Goal: Information Seeking & Learning: Learn about a topic

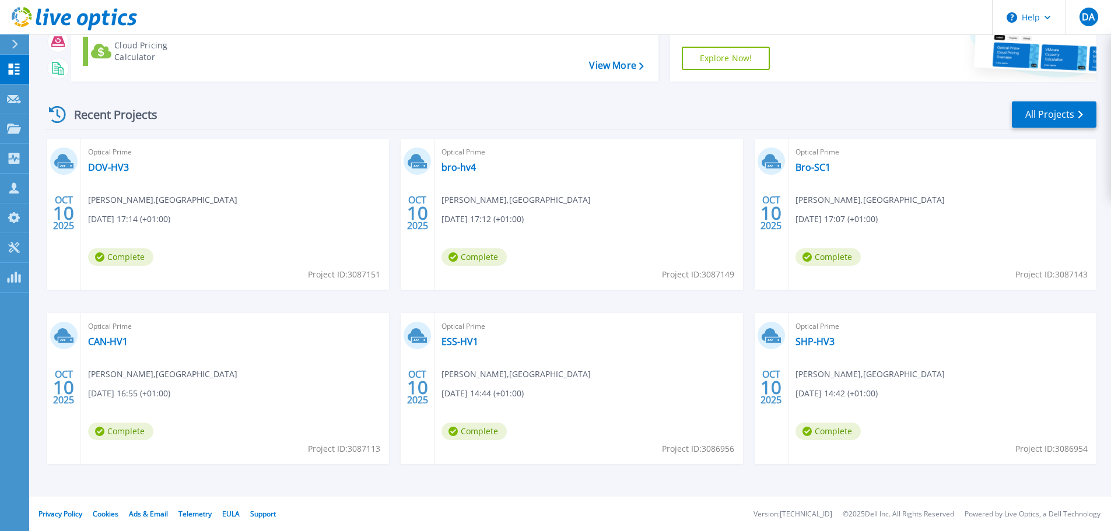
scroll to position [115, 0]
click at [104, 165] on link "DOV-HV3" at bounding box center [108, 167] width 41 height 12
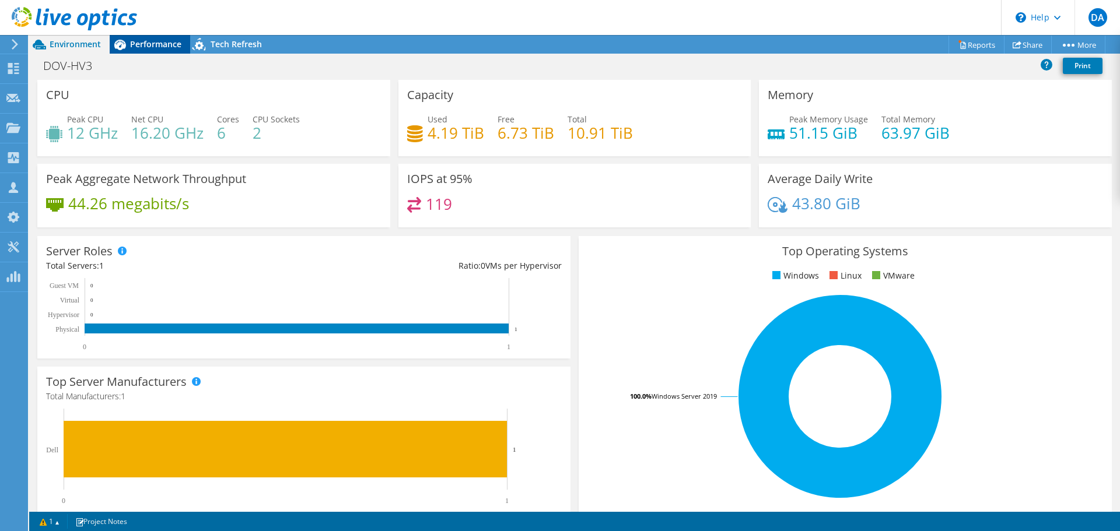
click at [153, 41] on span "Performance" at bounding box center [155, 44] width 51 height 11
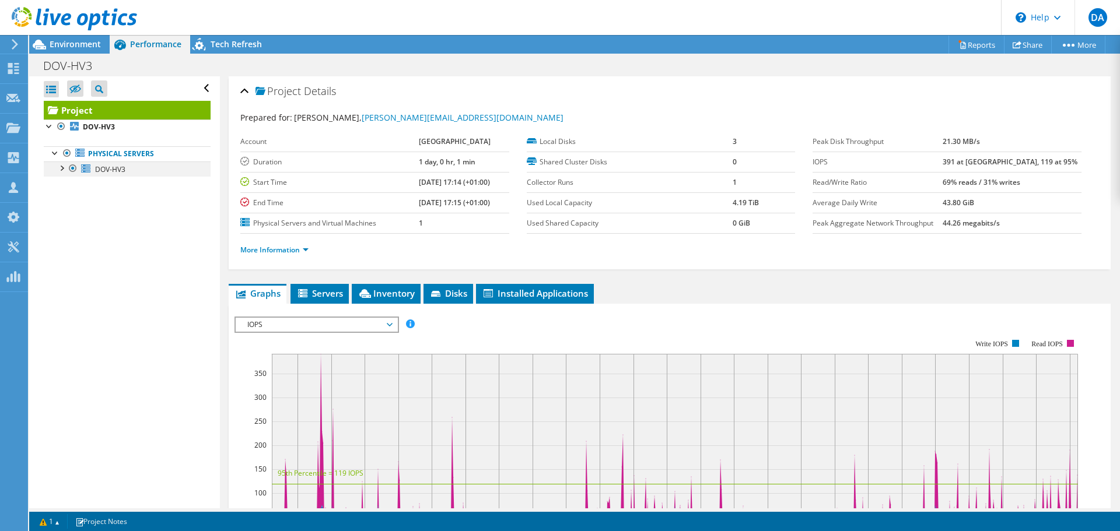
click at [63, 172] on div at bounding box center [61, 168] width 12 height 12
click at [62, 228] on div at bounding box center [67, 229] width 12 height 12
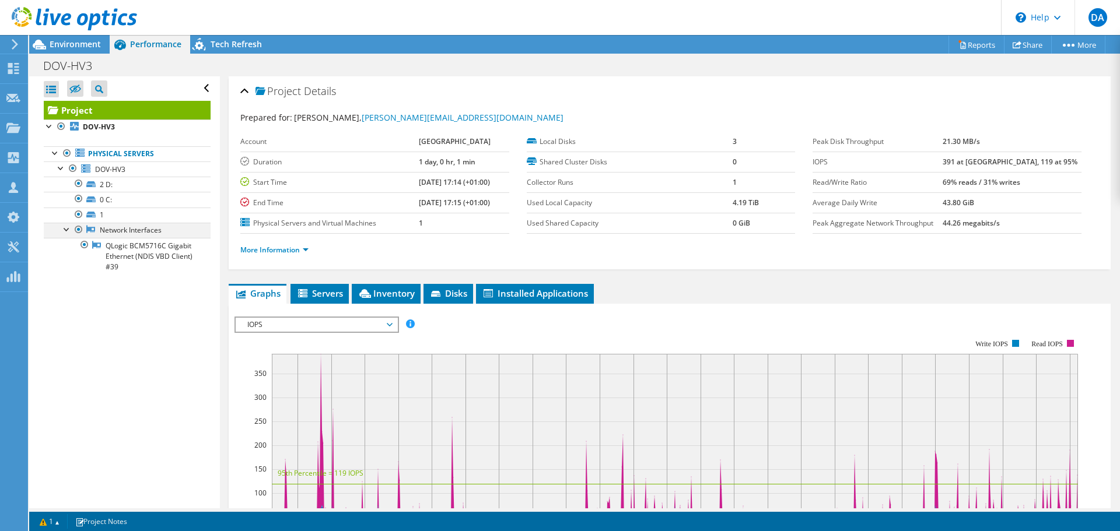
click at [62, 228] on div at bounding box center [67, 229] width 12 height 12
click at [324, 293] on span "Servers" at bounding box center [319, 294] width 47 height 12
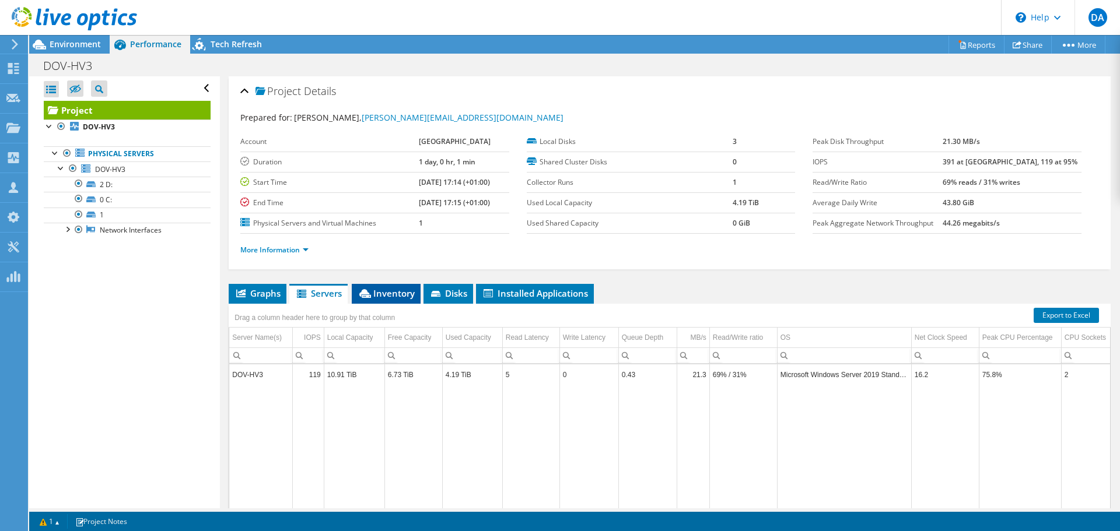
click at [377, 289] on span "Inventory" at bounding box center [386, 294] width 57 height 12
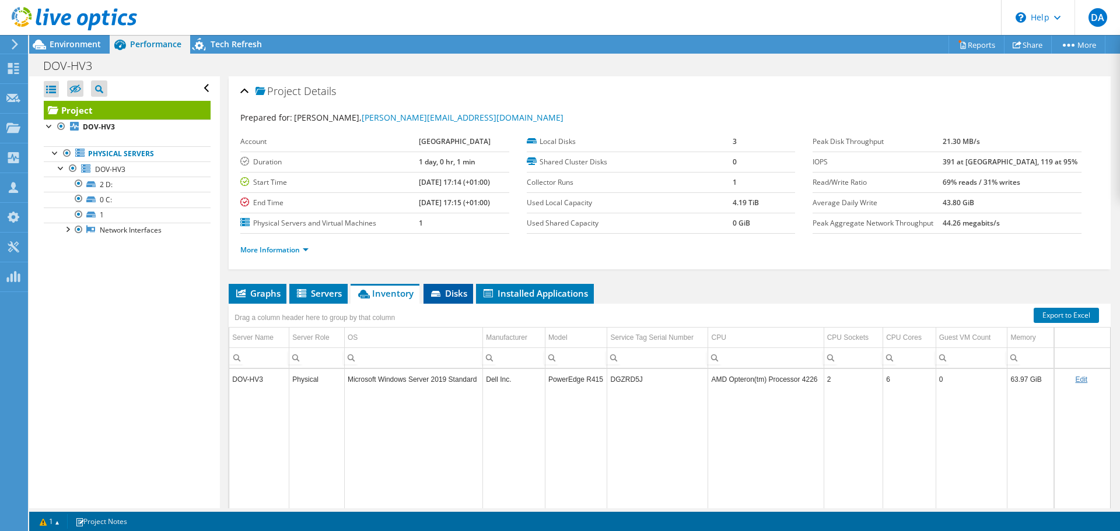
click at [447, 290] on span "Disks" at bounding box center [448, 294] width 38 height 12
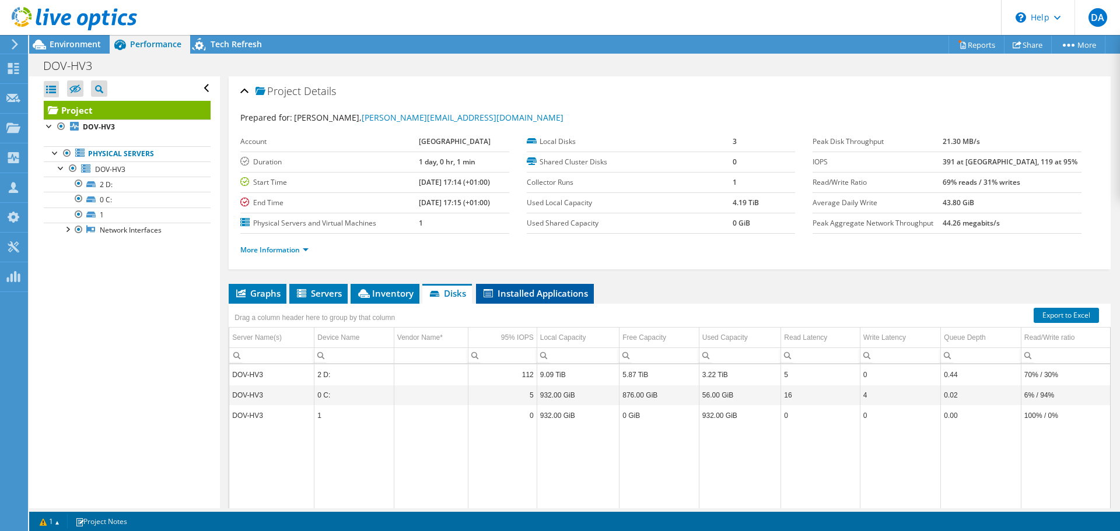
click at [512, 292] on span "Installed Applications" at bounding box center [535, 294] width 106 height 12
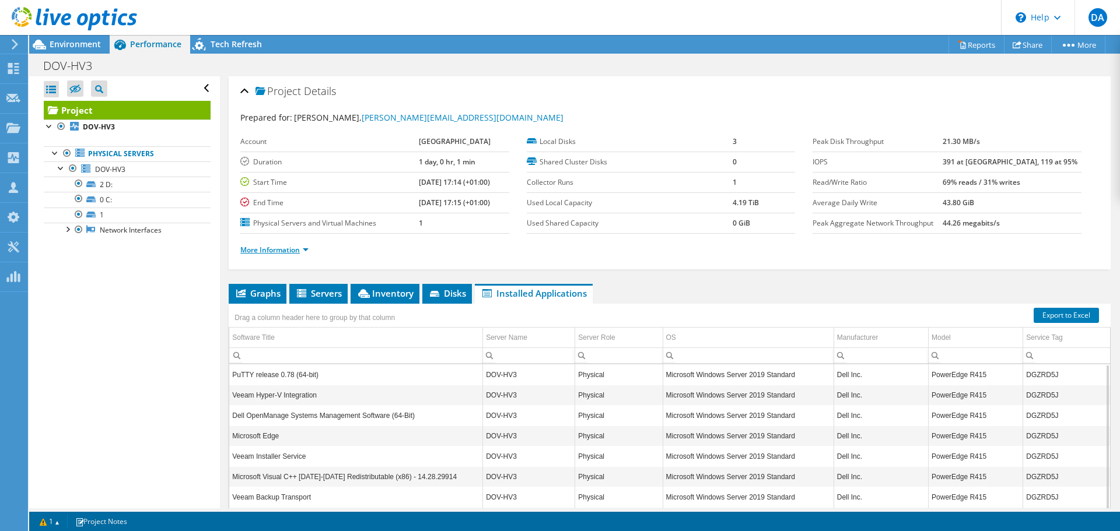
click at [305, 250] on link "More Information" at bounding box center [274, 250] width 68 height 10
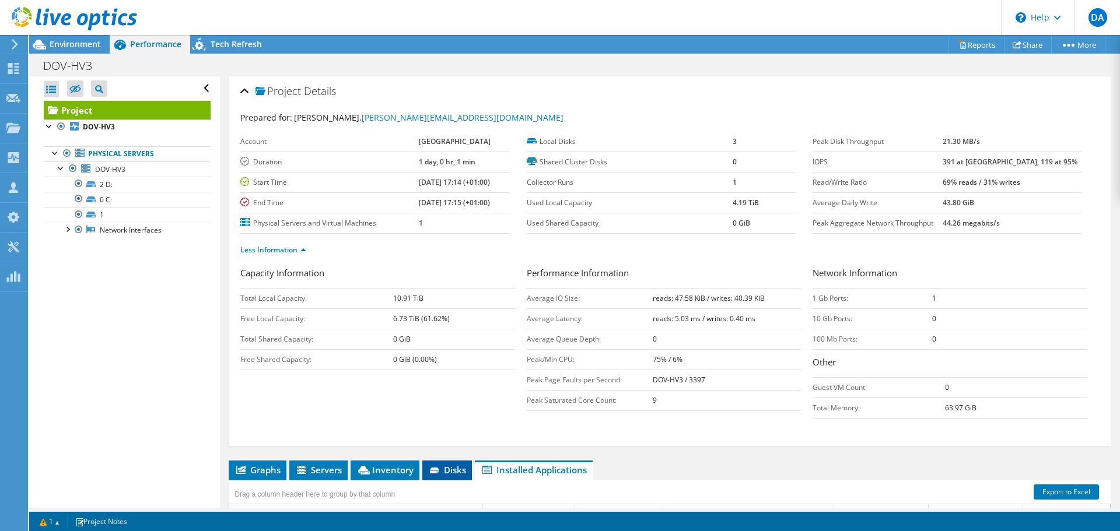
click at [454, 466] on span "Disks" at bounding box center [447, 470] width 38 height 12
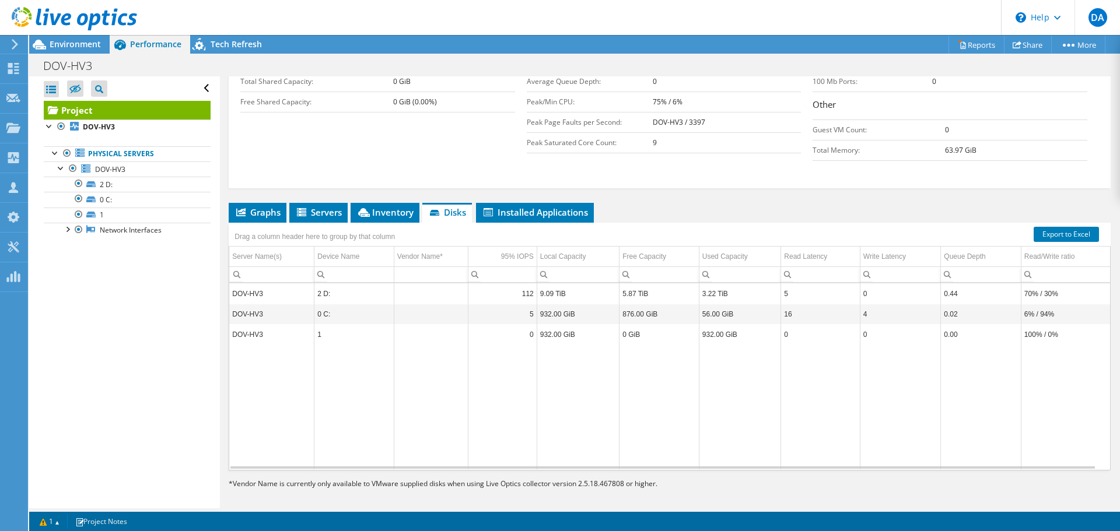
scroll to position [264, 0]
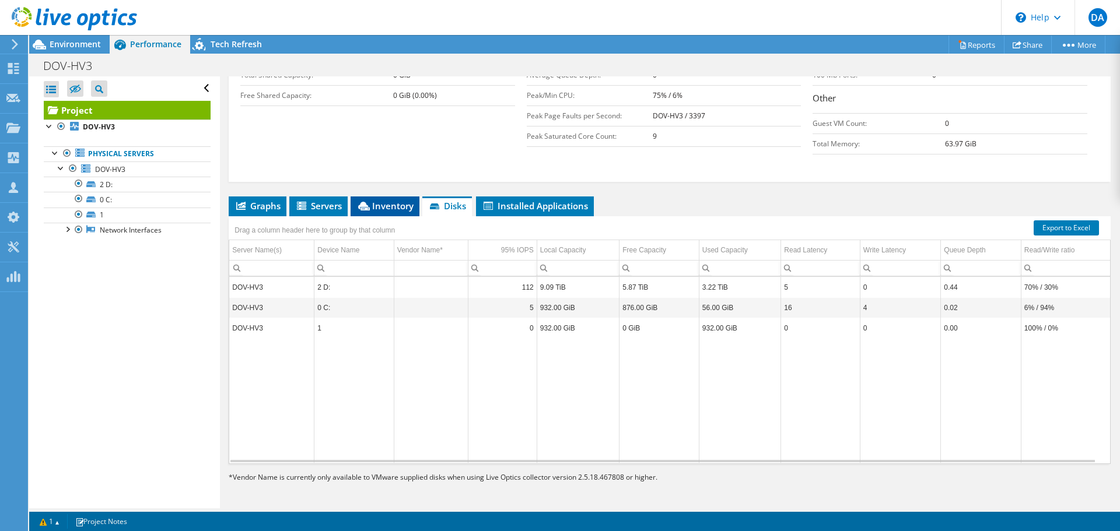
click at [370, 207] on icon at bounding box center [364, 206] width 12 height 9
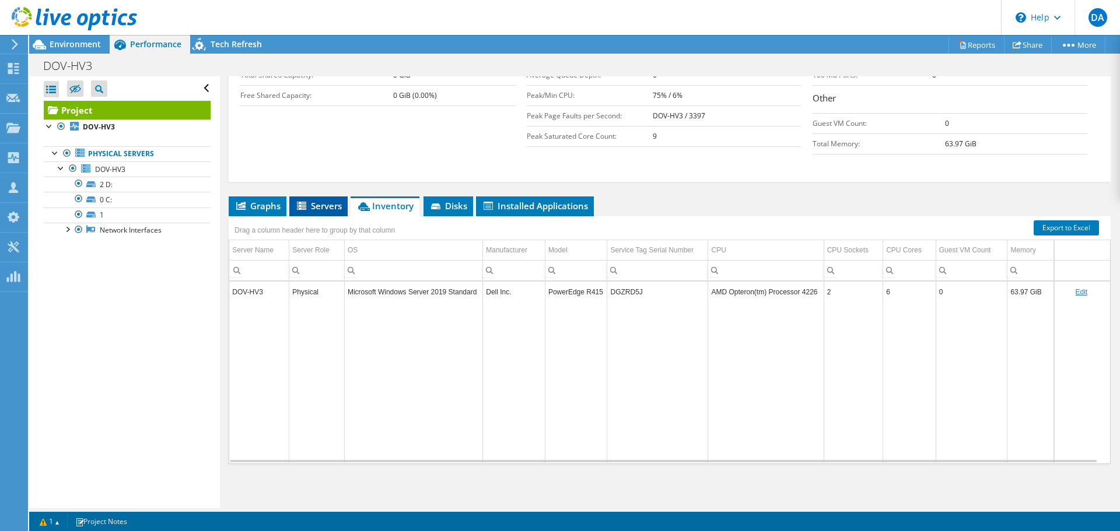
click at [307, 209] on icon at bounding box center [303, 207] width 12 height 10
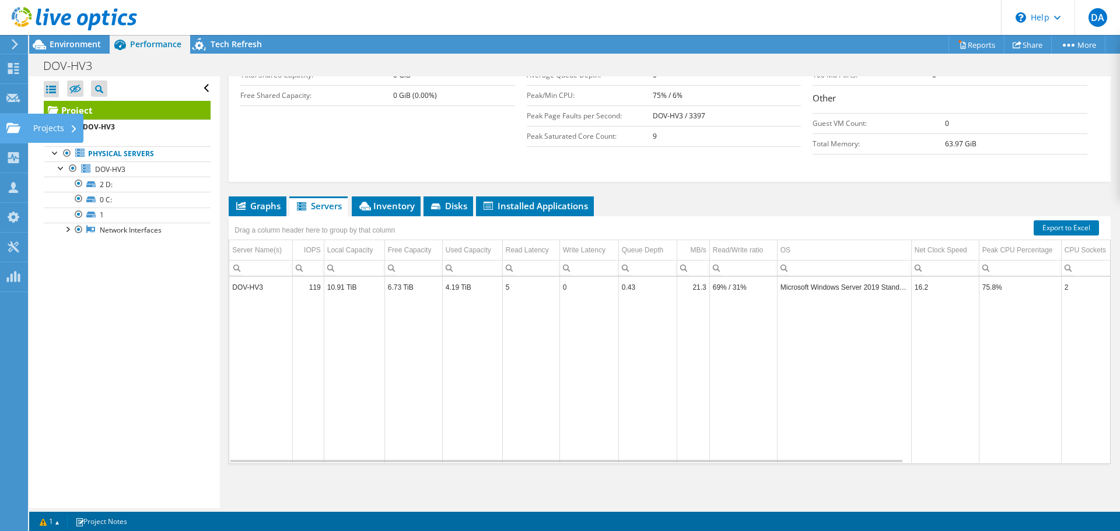
click at [9, 128] on use at bounding box center [13, 128] width 14 height 10
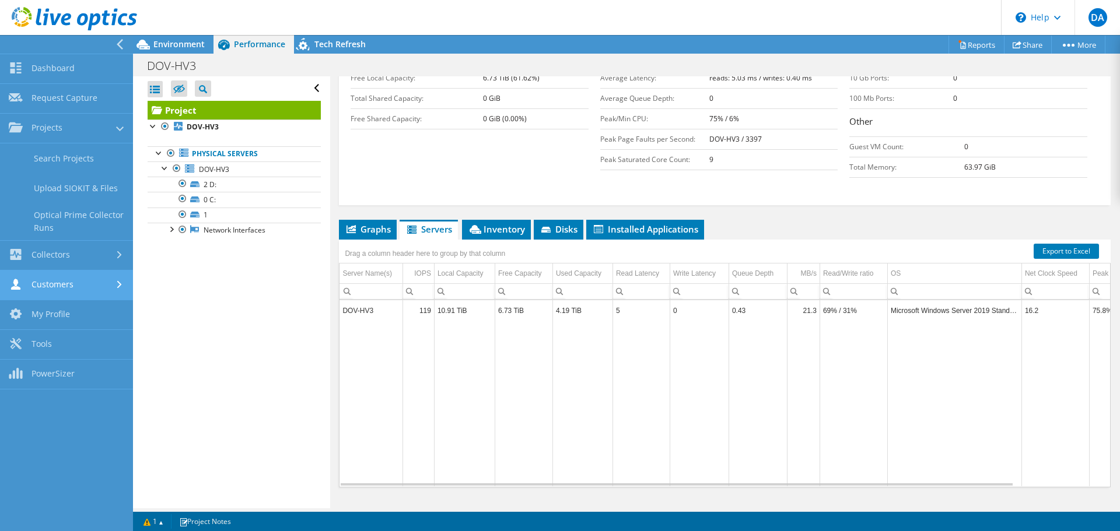
click at [60, 286] on link "Customers" at bounding box center [66, 286] width 133 height 30
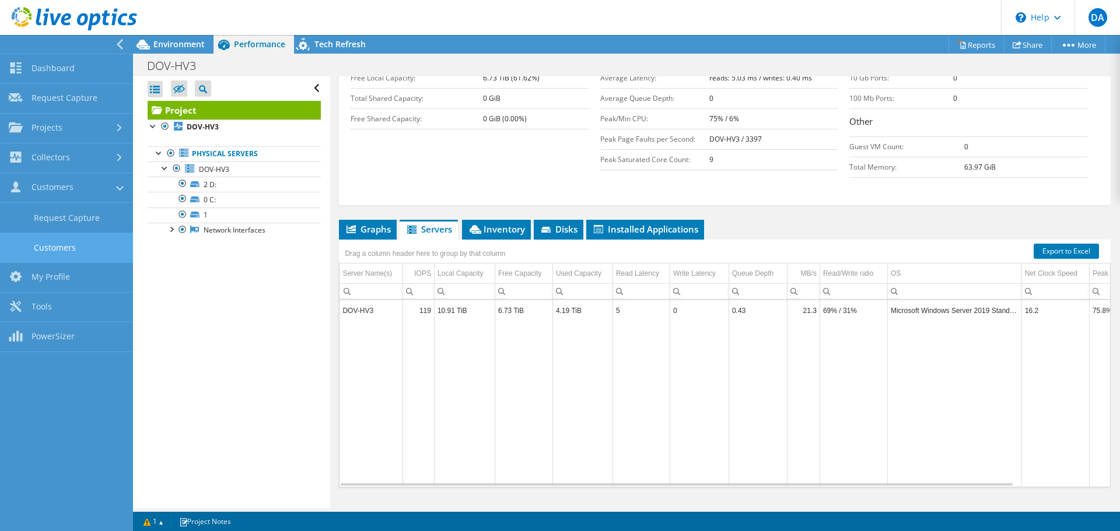
click at [55, 243] on link "Customers" at bounding box center [66, 248] width 133 height 30
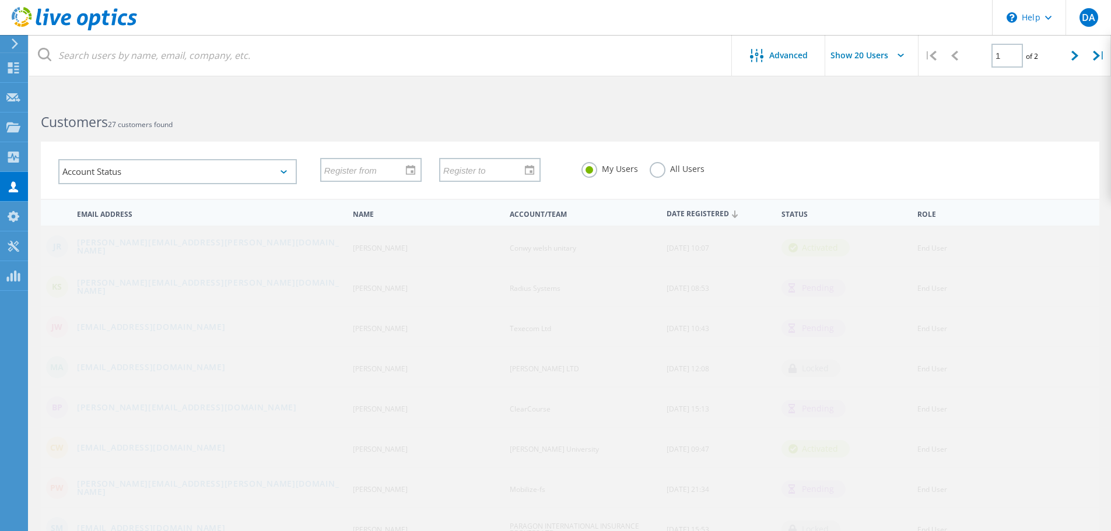
click at [736, 215] on use at bounding box center [735, 215] width 6 height 8
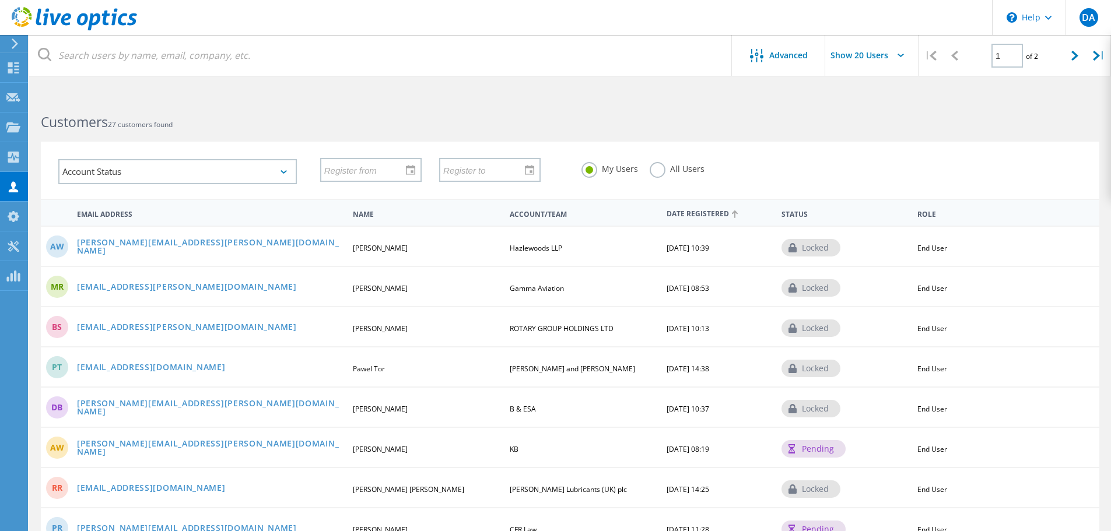
click at [736, 215] on use at bounding box center [735, 215] width 6 height 8
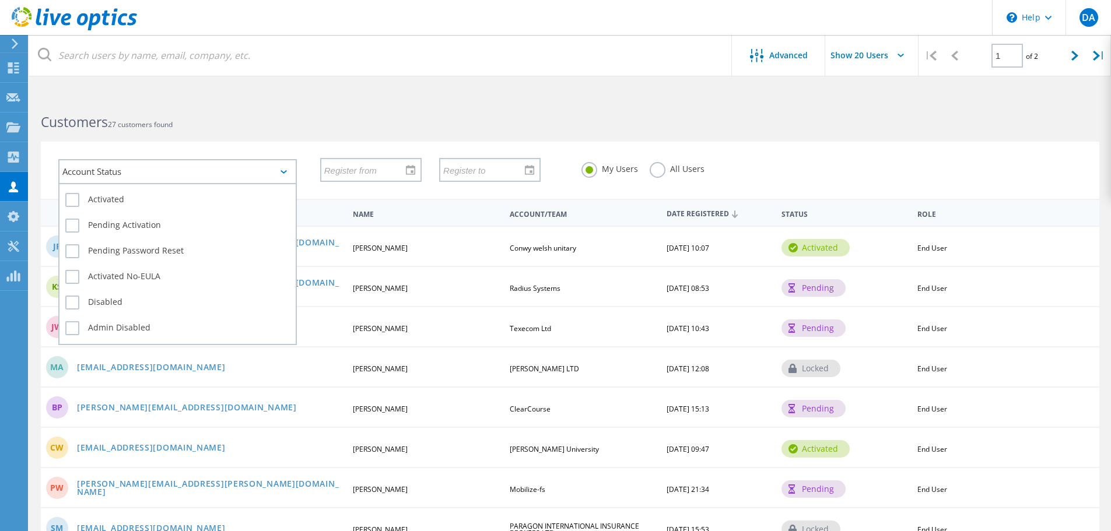
click at [129, 175] on div "Account Status" at bounding box center [177, 171] width 239 height 25
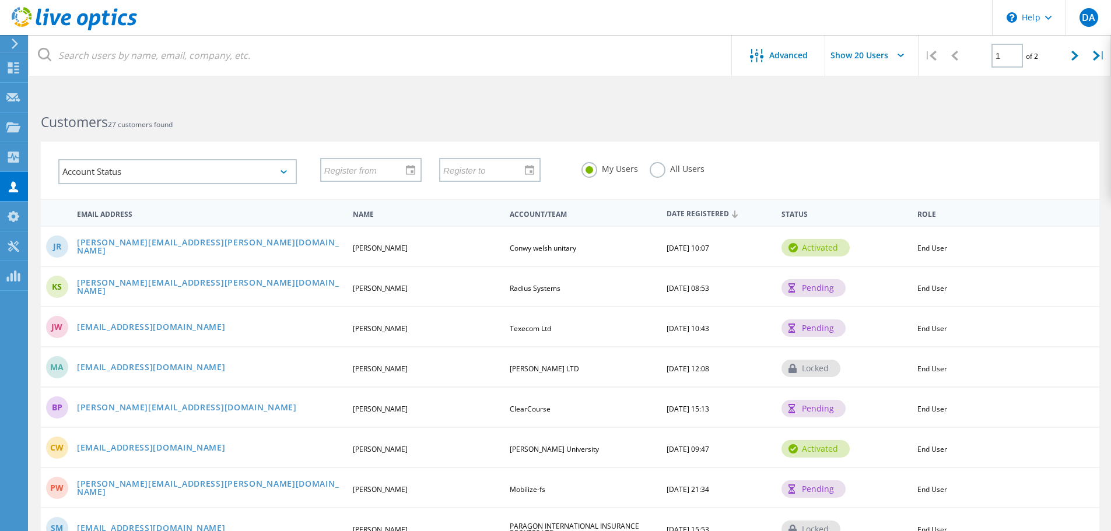
click at [308, 113] on h2 "Customers 27 customers found" at bounding box center [299, 122] width 517 height 19
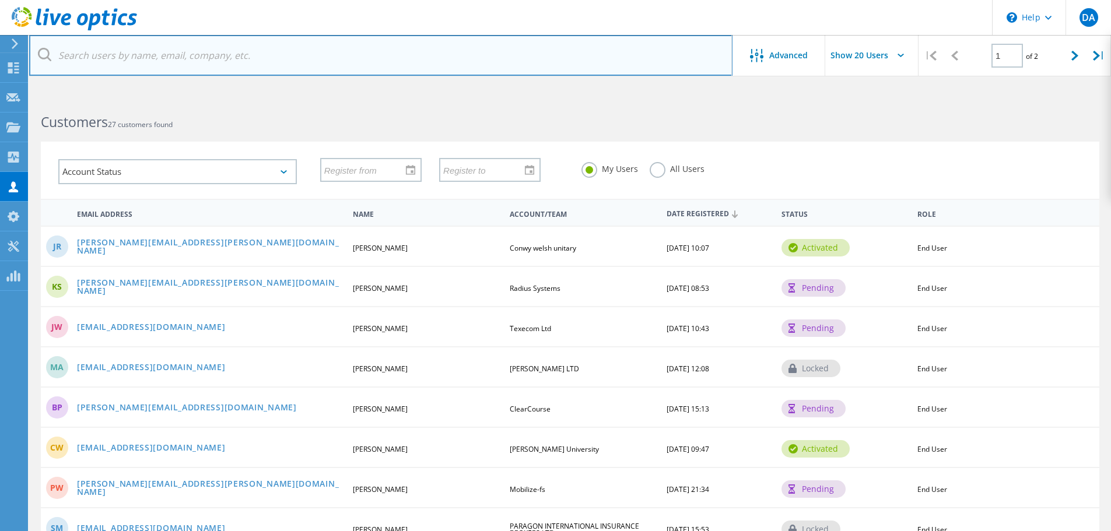
click at [176, 54] on input "text" at bounding box center [381, 55] width 704 height 41
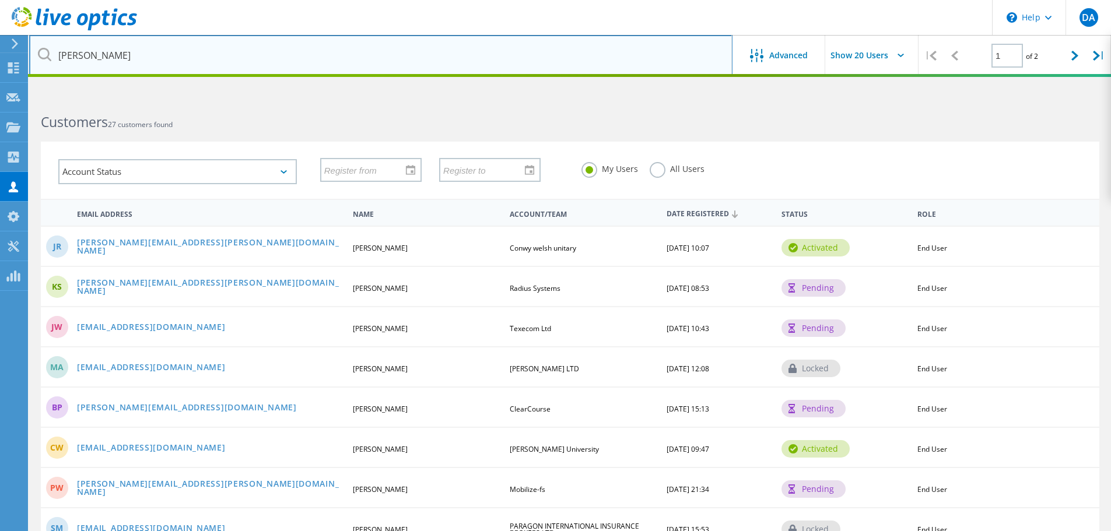
type input "nathan"
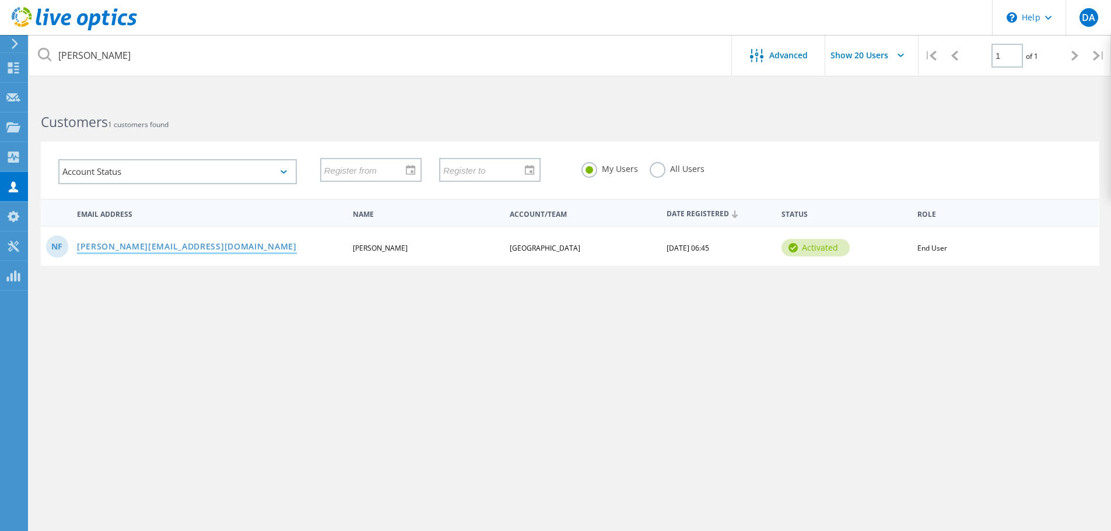
click at [165, 243] on link "Nathan.Friend@eastkent.ac.uk" at bounding box center [187, 248] width 220 height 10
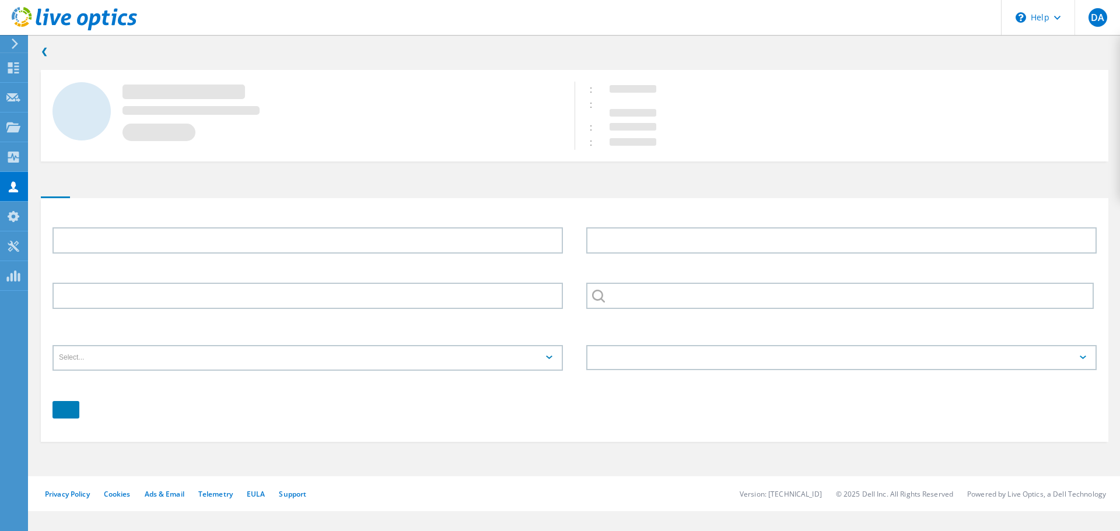
type input "Nathan"
type input "Friend"
type input "[GEOGRAPHIC_DATA]"
type input "English"
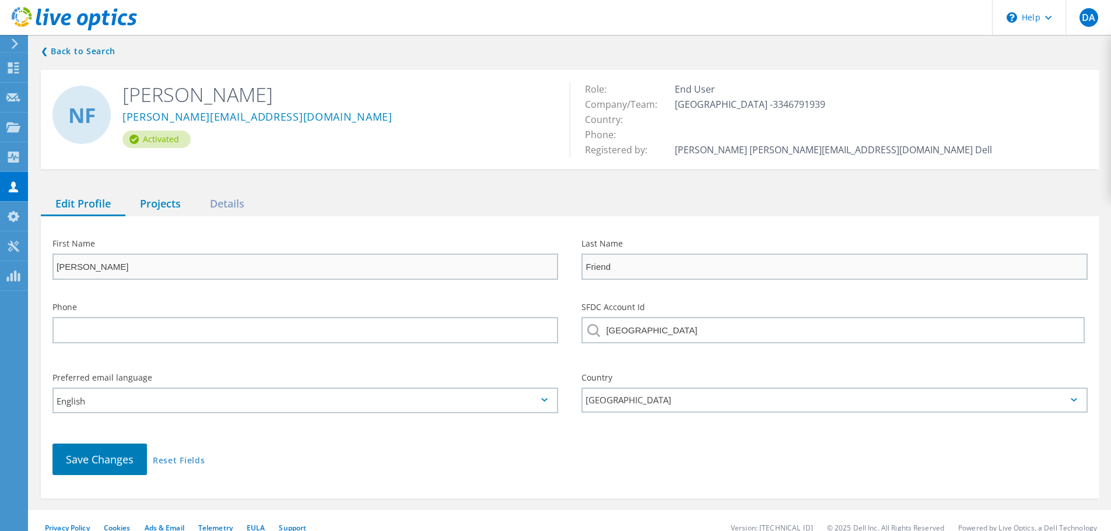
click at [166, 199] on div "Projects" at bounding box center [160, 205] width 70 height 24
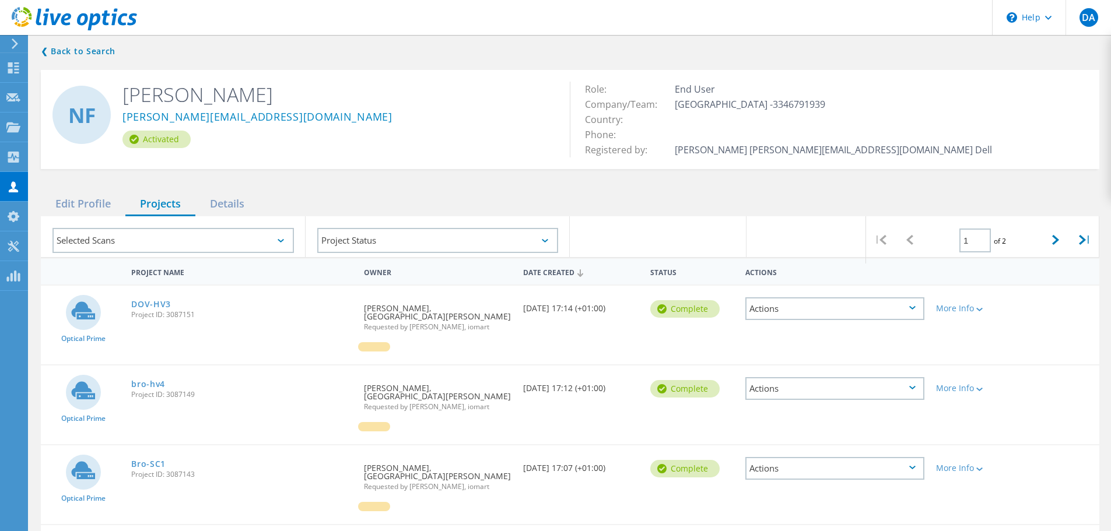
scroll to position [58, 0]
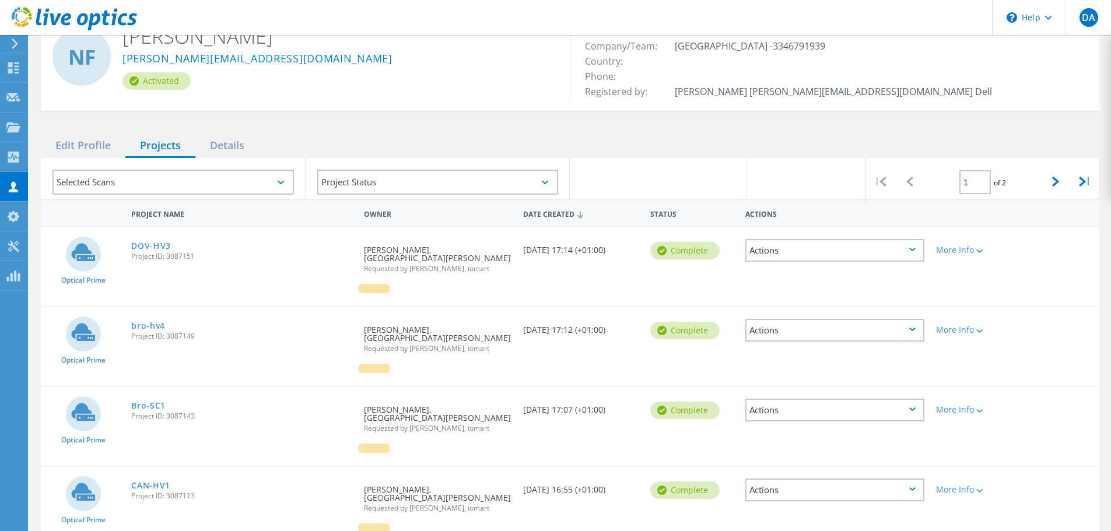
click at [911, 250] on icon at bounding box center [913, 250] width 6 height 4
click at [1058, 274] on div "Optical Prime DOV-HV3 Project ID: 3087151 Requested By Nathan Friend, East Kent…" at bounding box center [570, 267] width 1059 height 79
click at [151, 322] on link "bro-hv4" at bounding box center [148, 326] width 34 height 8
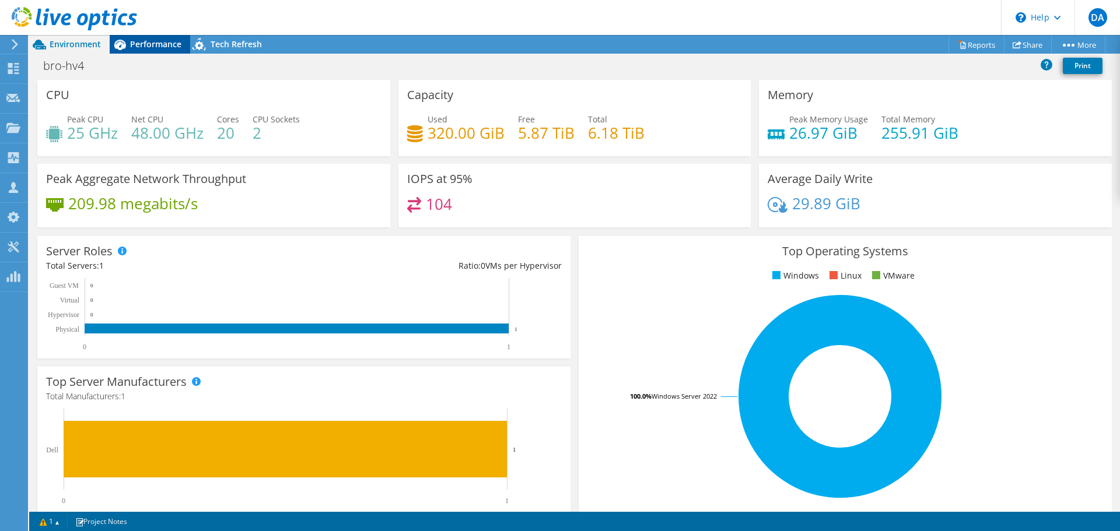
click at [152, 39] on span "Performance" at bounding box center [155, 44] width 51 height 11
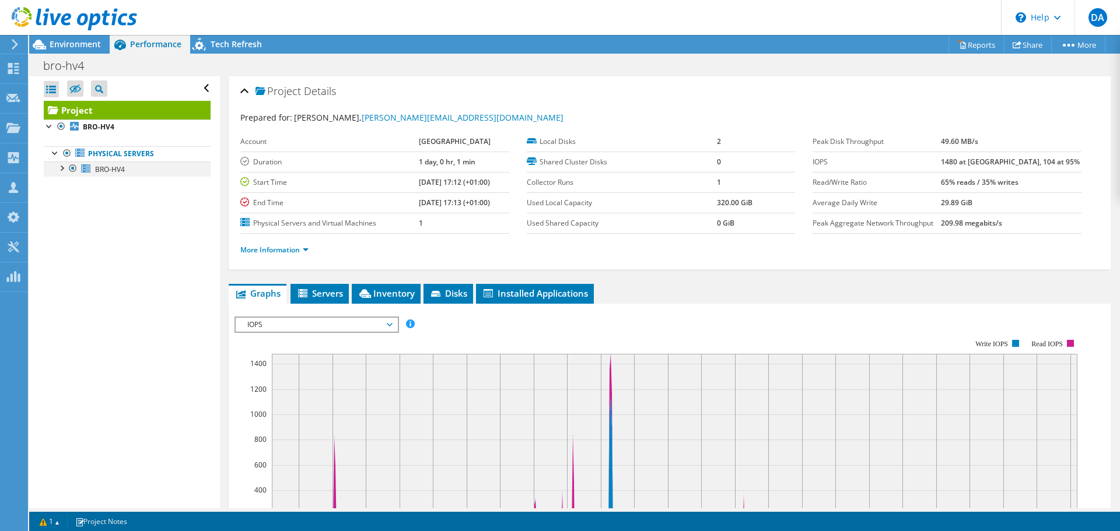
click at [63, 170] on div at bounding box center [61, 168] width 12 height 12
click at [306, 249] on link "More Information" at bounding box center [274, 250] width 68 height 10
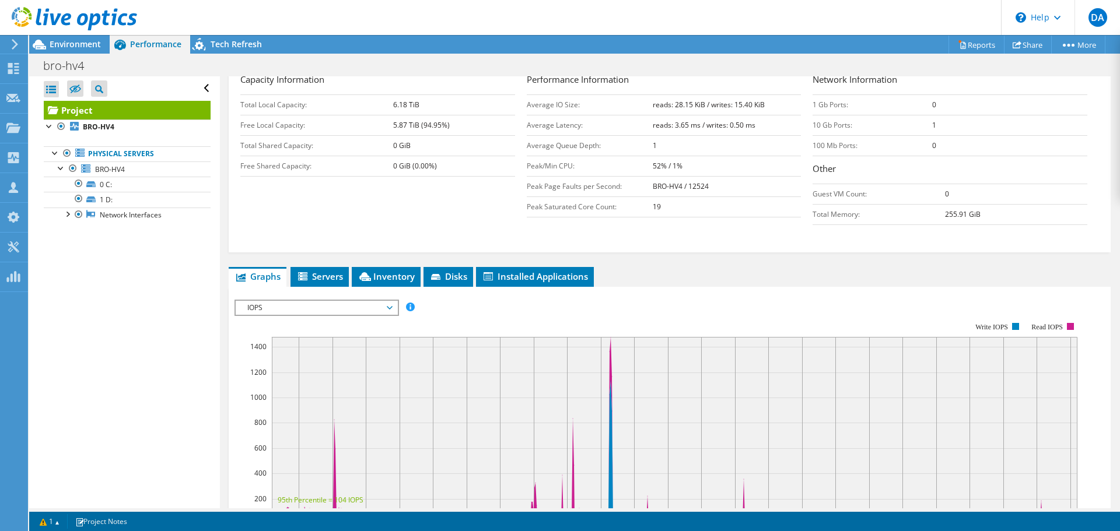
scroll to position [292, 0]
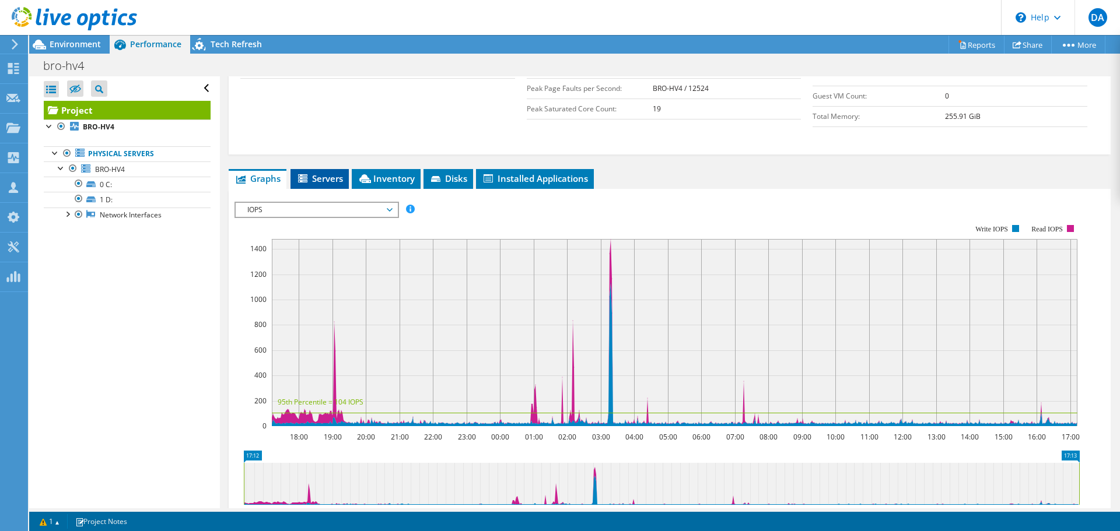
click at [334, 183] on span "Servers" at bounding box center [319, 179] width 47 height 12
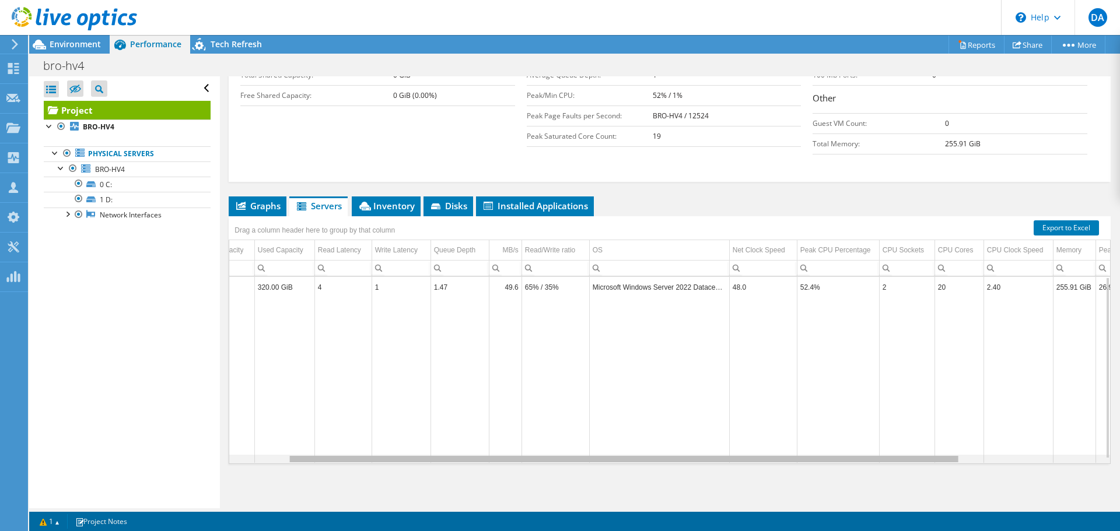
scroll to position [0, 0]
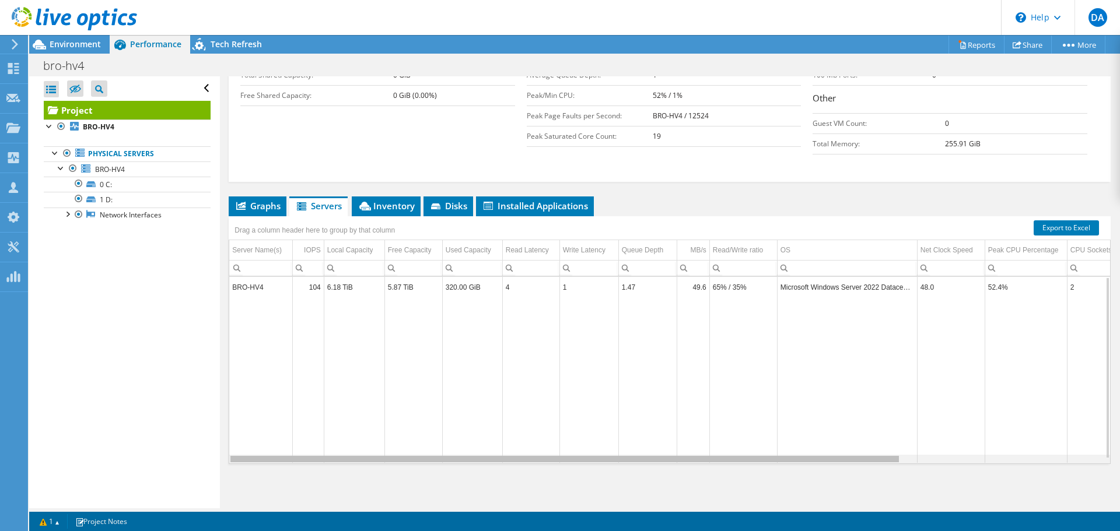
drag, startPoint x: 841, startPoint y: 459, endPoint x: 722, endPoint y: 454, distance: 119.1
click at [722, 454] on body "DA Partner Team Member David Ayew david.ayew@iomart.com iomart My Profile Log O…" at bounding box center [560, 265] width 1120 height 531
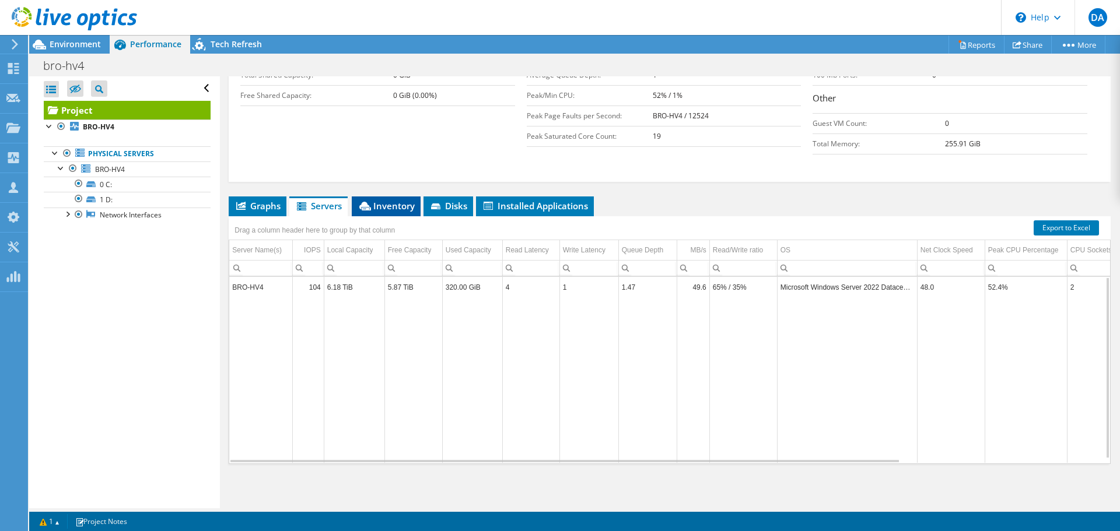
click at [375, 202] on span "Inventory" at bounding box center [386, 206] width 57 height 12
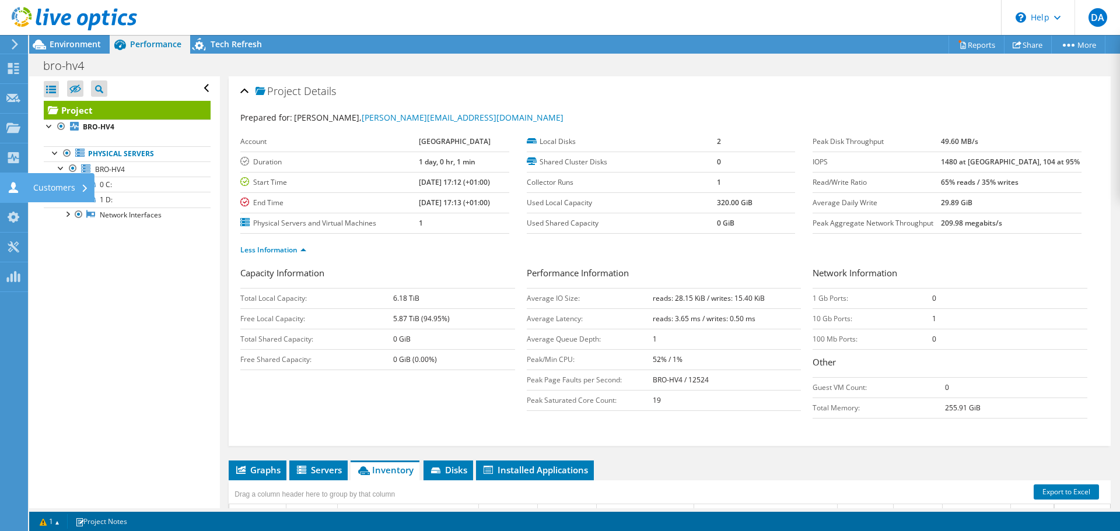
click at [50, 184] on div "Customers" at bounding box center [60, 187] width 67 height 29
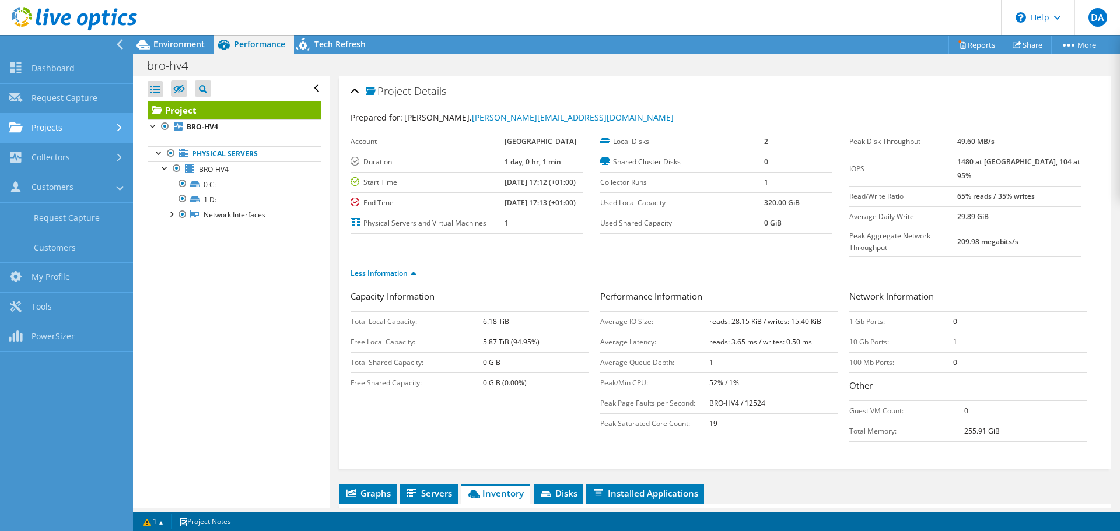
click at [64, 131] on link "Projects" at bounding box center [66, 129] width 133 height 30
click at [54, 128] on link "Projects" at bounding box center [66, 129] width 133 height 30
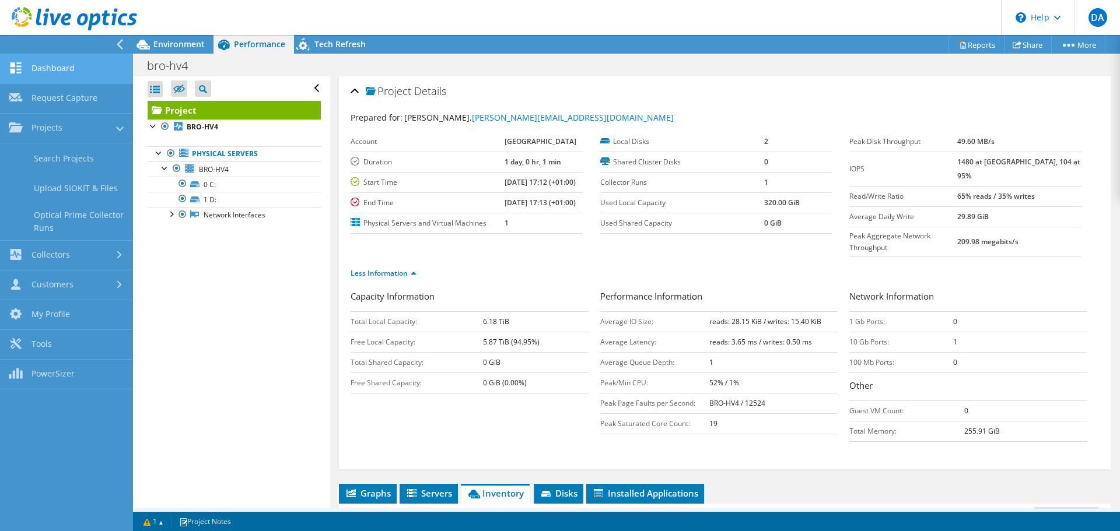
click at [54, 72] on link "Dashboard" at bounding box center [66, 69] width 133 height 30
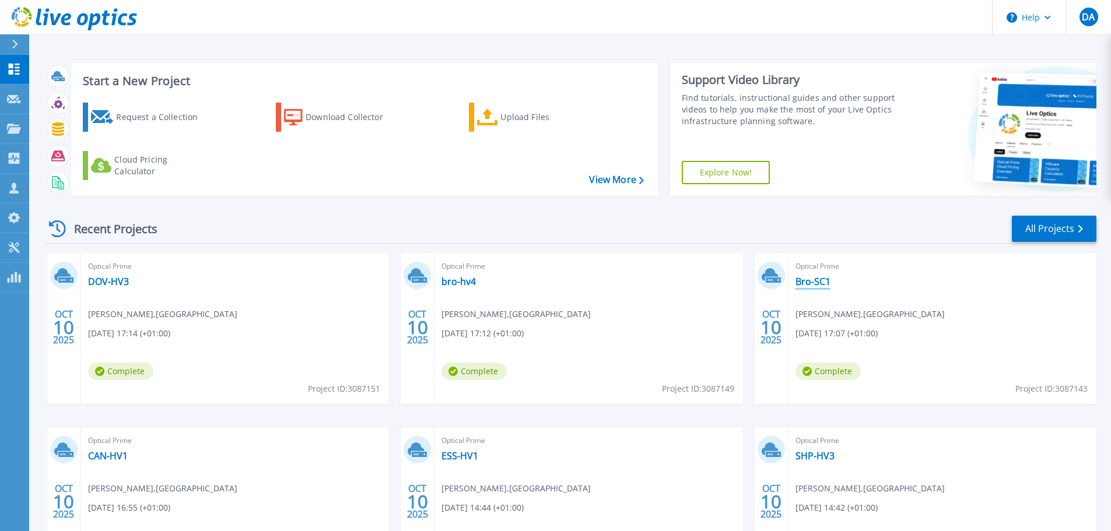
click at [807, 281] on link "Bro-SC1" at bounding box center [813, 282] width 35 height 12
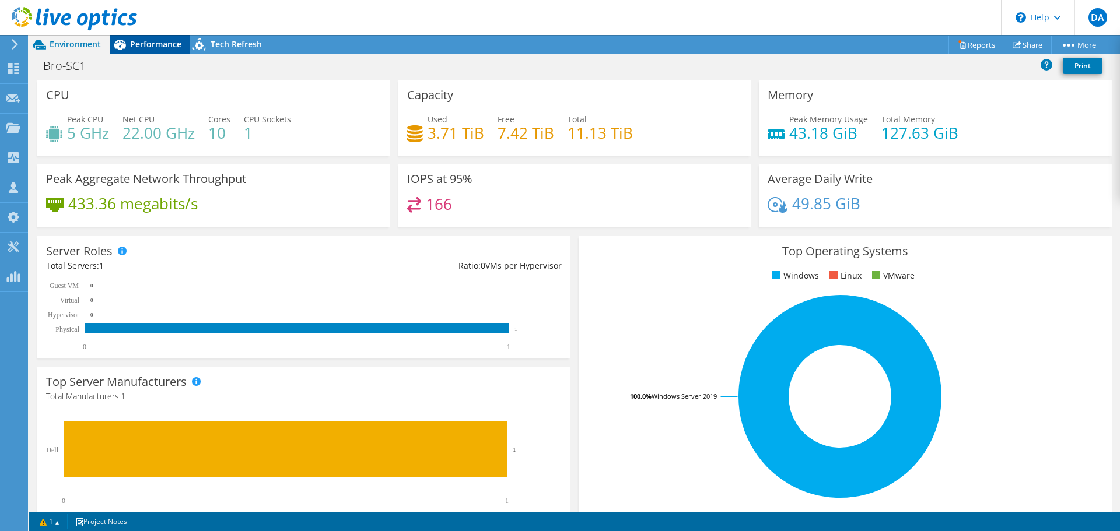
click at [151, 43] on span "Performance" at bounding box center [155, 44] width 51 height 11
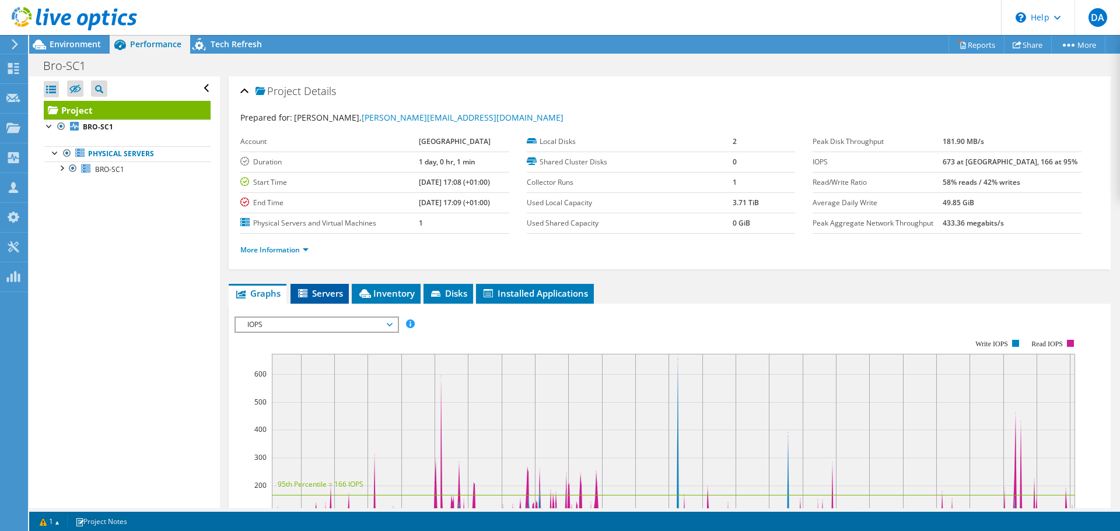
click at [333, 291] on span "Servers" at bounding box center [319, 294] width 47 height 12
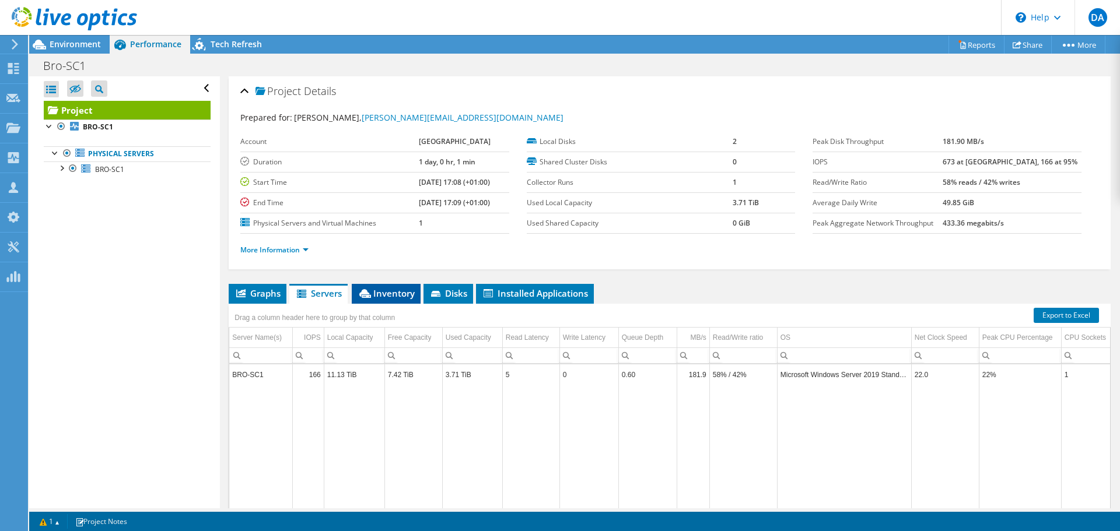
click at [390, 298] on span "Inventory" at bounding box center [386, 294] width 57 height 12
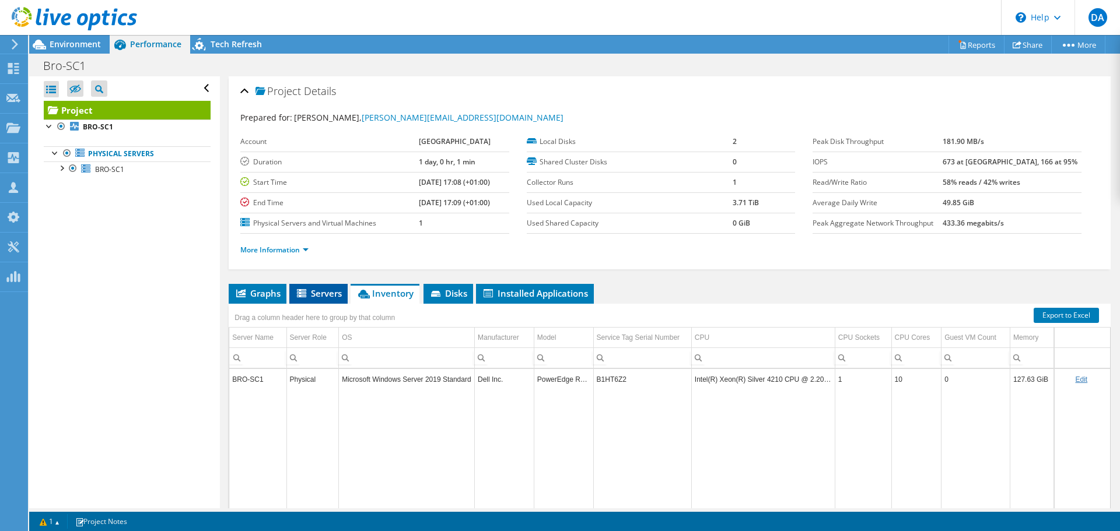
click at [325, 293] on span "Servers" at bounding box center [318, 294] width 47 height 12
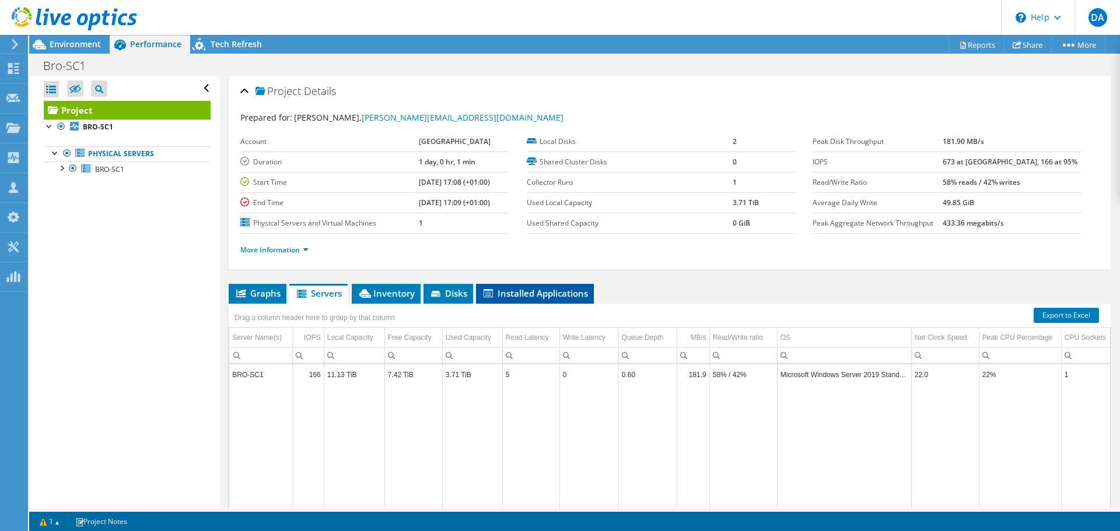
click at [524, 293] on span "Installed Applications" at bounding box center [535, 294] width 106 height 12
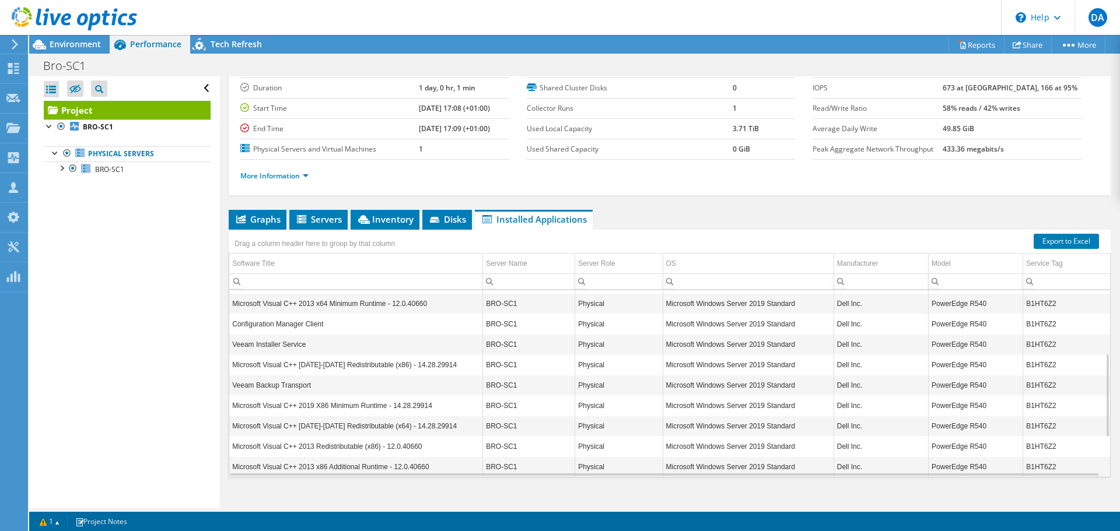
scroll to position [88, 0]
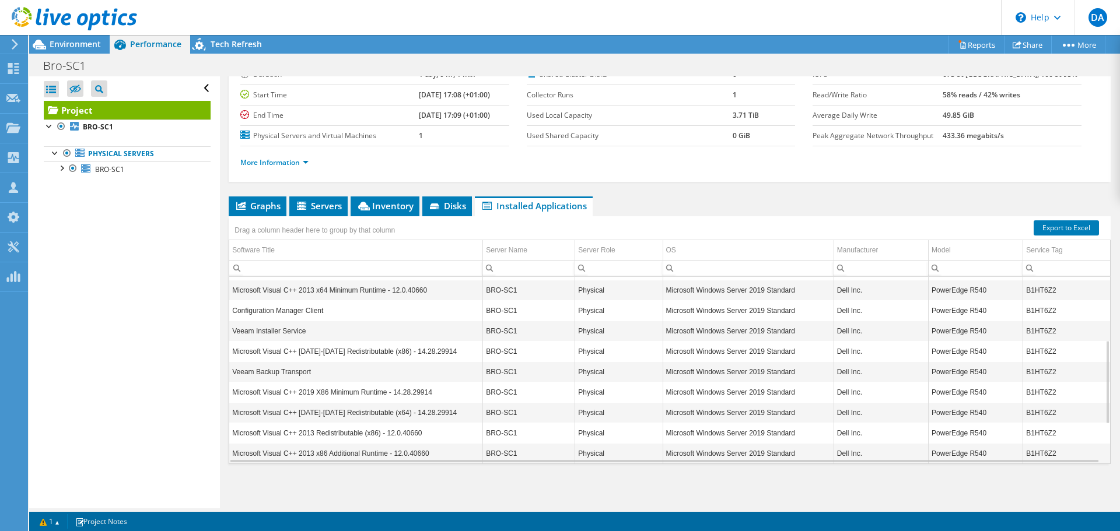
click at [440, 220] on div "Drag a column header here to group by that column" at bounding box center [670, 223] width 882 height 15
click at [442, 214] on li "Disks" at bounding box center [447, 207] width 50 height 20
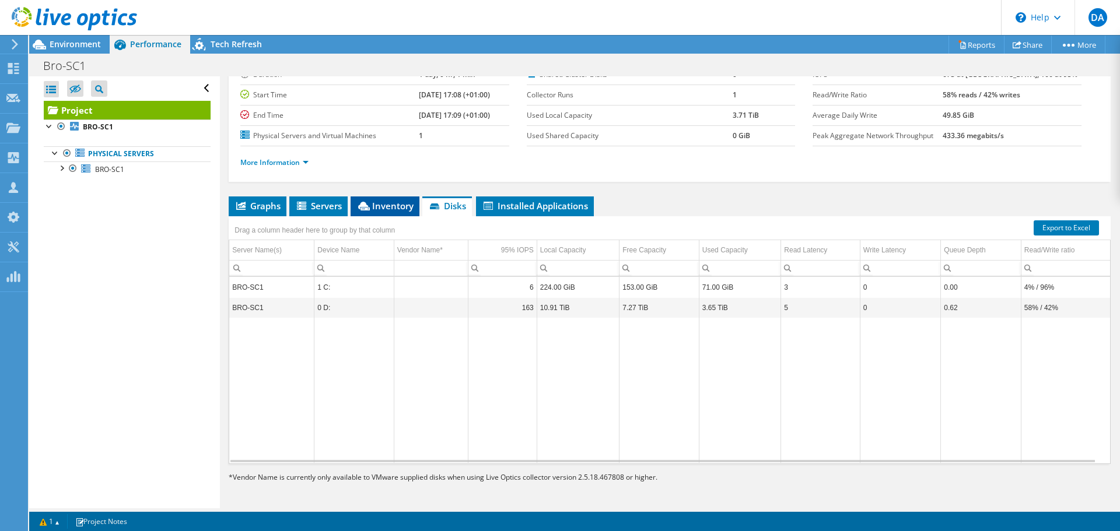
click at [373, 204] on span "Inventory" at bounding box center [384, 206] width 57 height 12
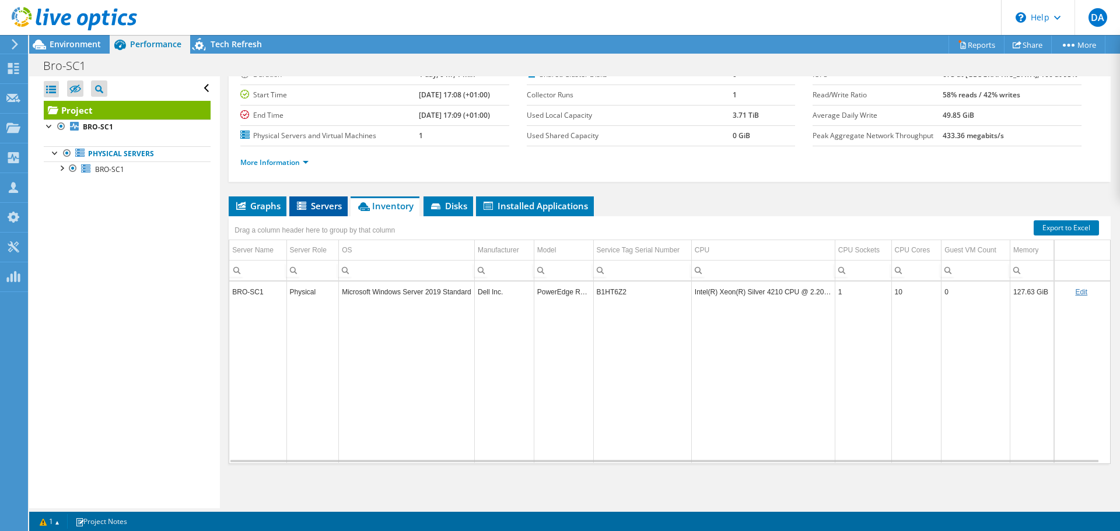
click at [323, 214] on li "Servers" at bounding box center [318, 207] width 58 height 20
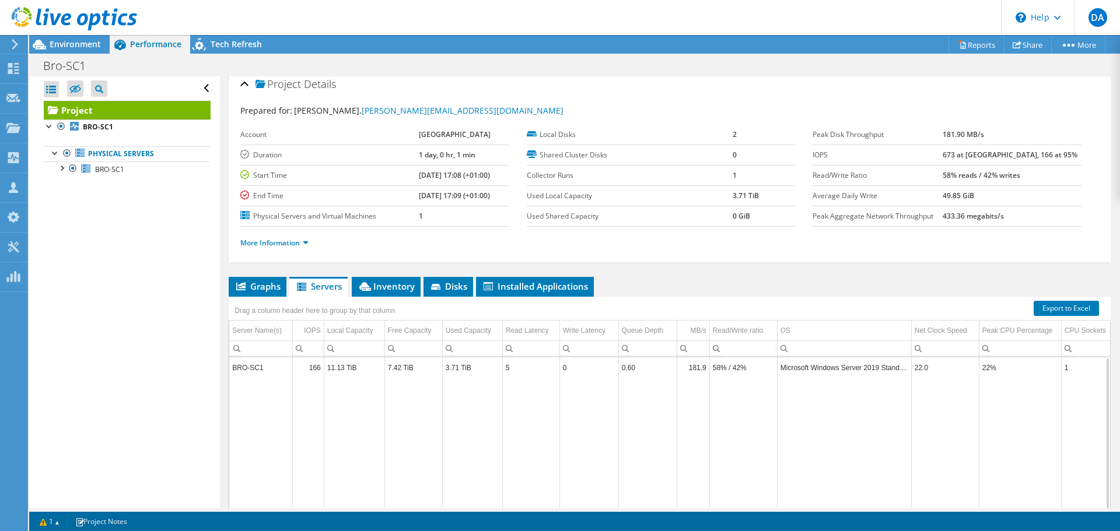
scroll to position [0, 0]
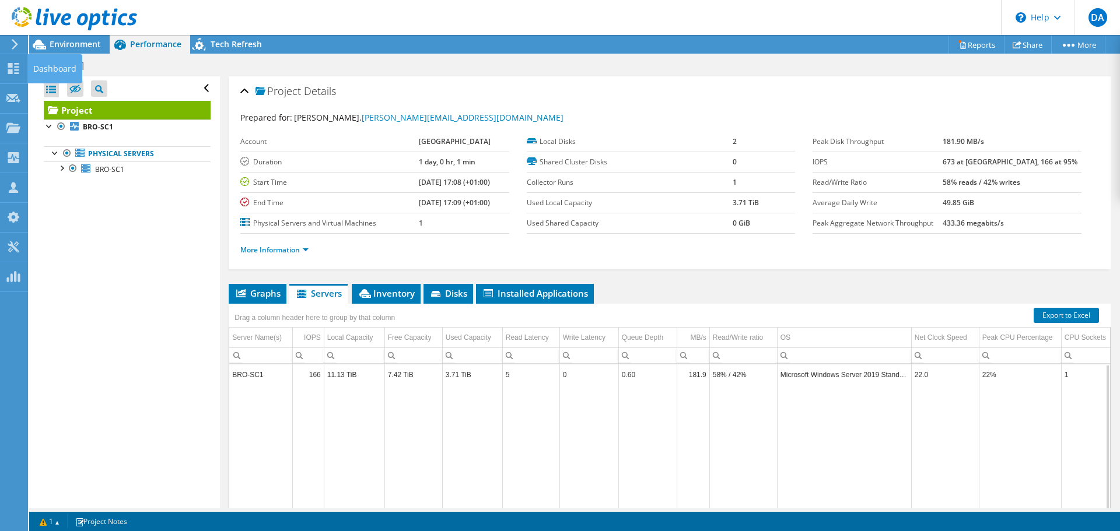
click at [30, 68] on div "Dashboard" at bounding box center [54, 68] width 55 height 29
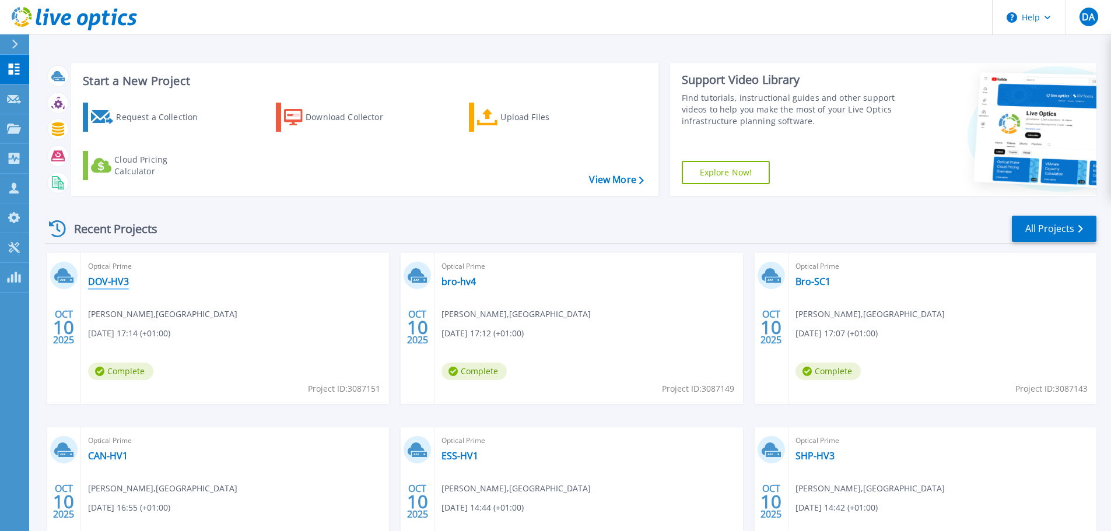
click at [114, 281] on link "DOV-HV3" at bounding box center [108, 282] width 41 height 12
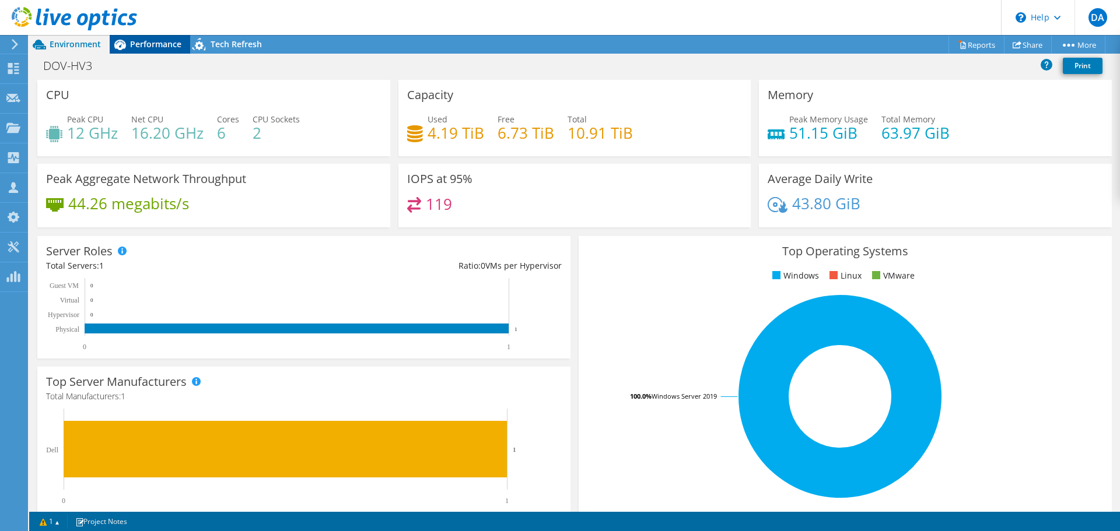
click at [151, 45] on span "Performance" at bounding box center [155, 44] width 51 height 11
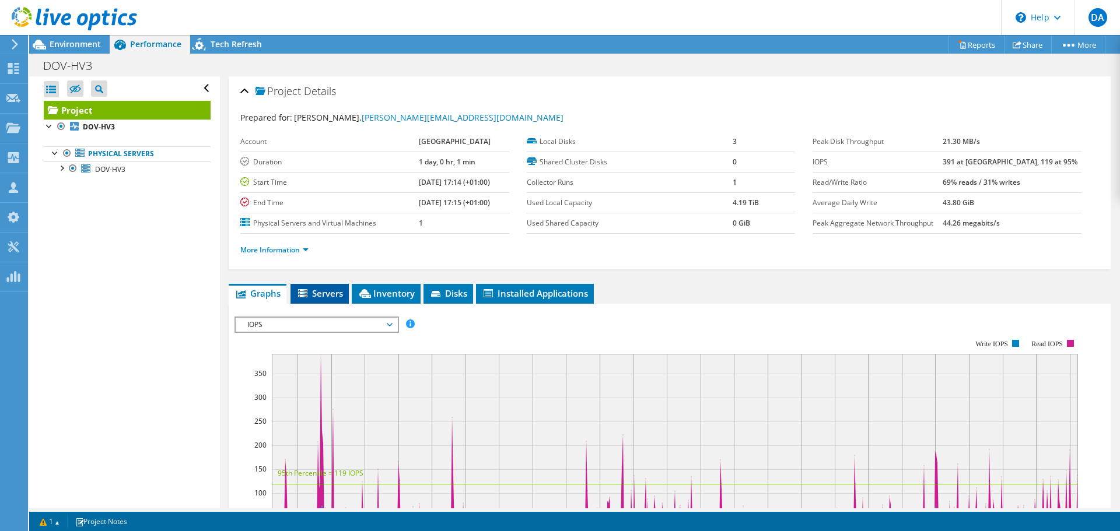
click at [309, 293] on icon at bounding box center [304, 294] width 12 height 10
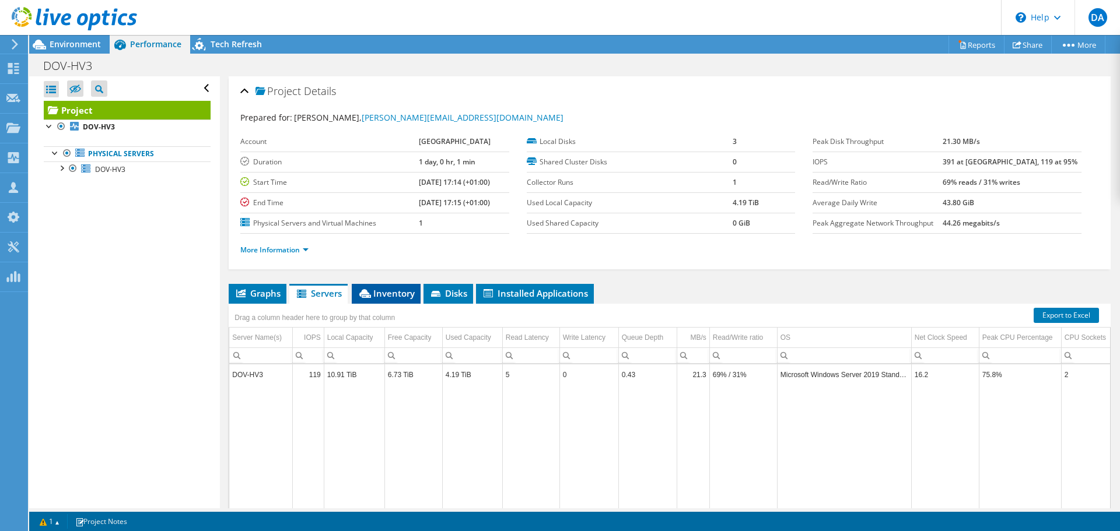
click at [384, 296] on span "Inventory" at bounding box center [386, 294] width 57 height 12
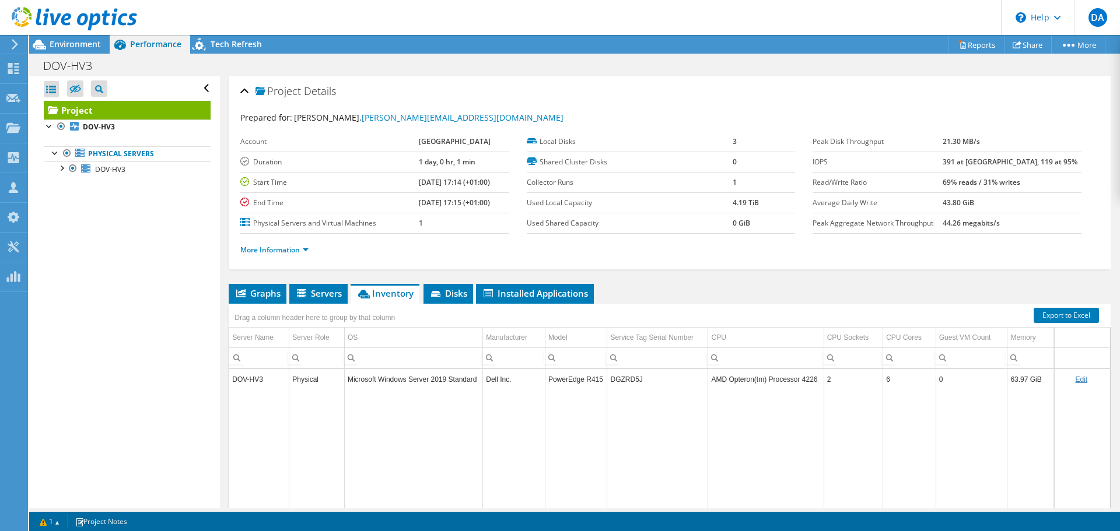
click at [195, 88] on div "Open All Close All Hide Excluded Nodes Project Tree Filter" at bounding box center [127, 88] width 167 height 25
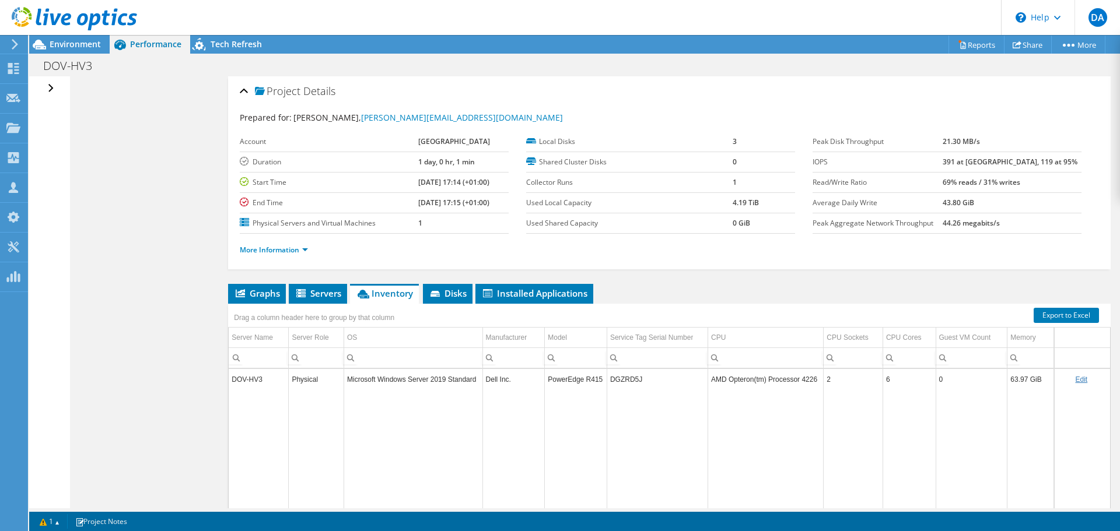
click at [47, 90] on div "Open All Close All Hide Excluded Nodes Project Tree Filter" at bounding box center [52, 88] width 17 height 25
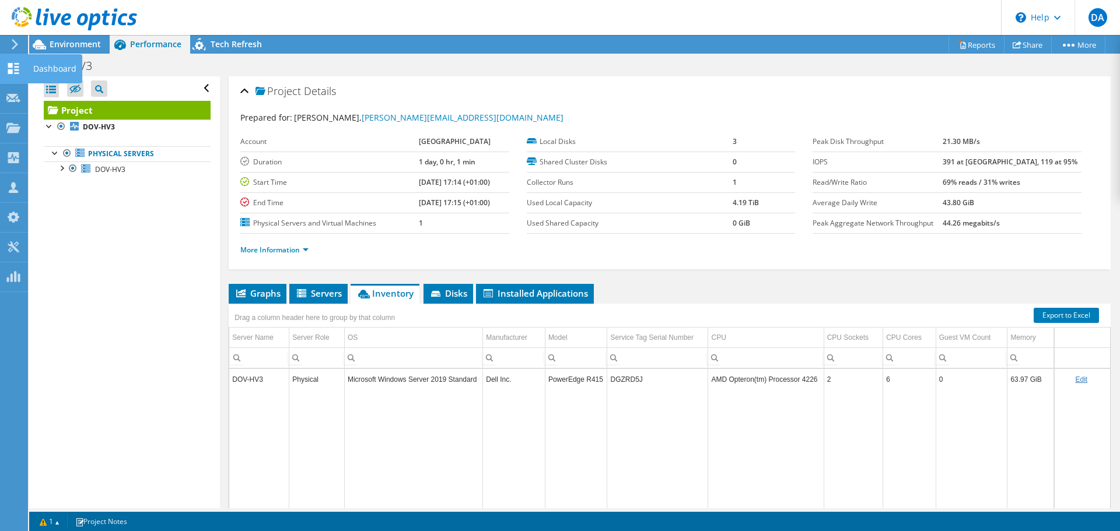
click at [37, 66] on div "Dashboard" at bounding box center [54, 68] width 55 height 29
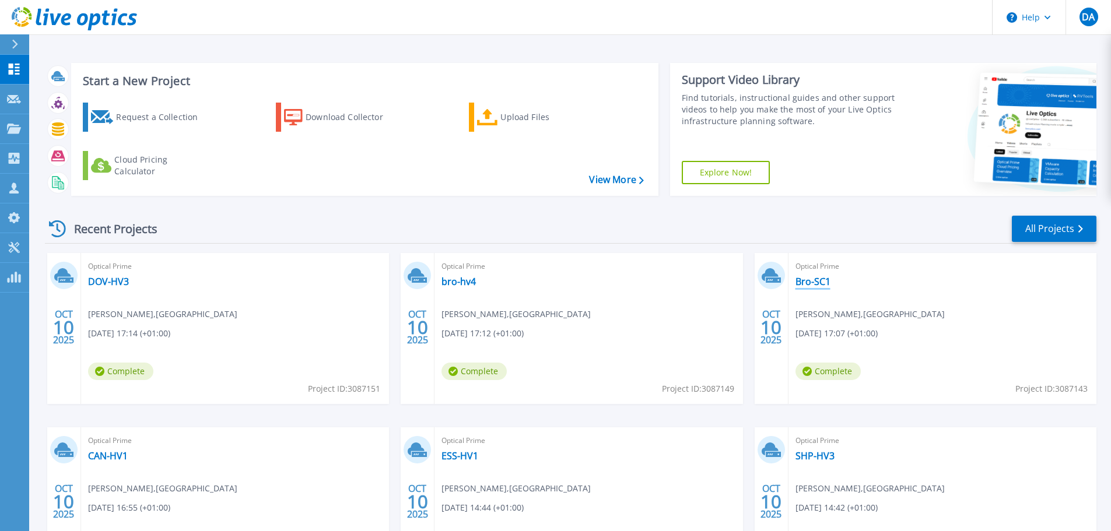
click at [811, 282] on link "Bro-SC1" at bounding box center [813, 282] width 35 height 12
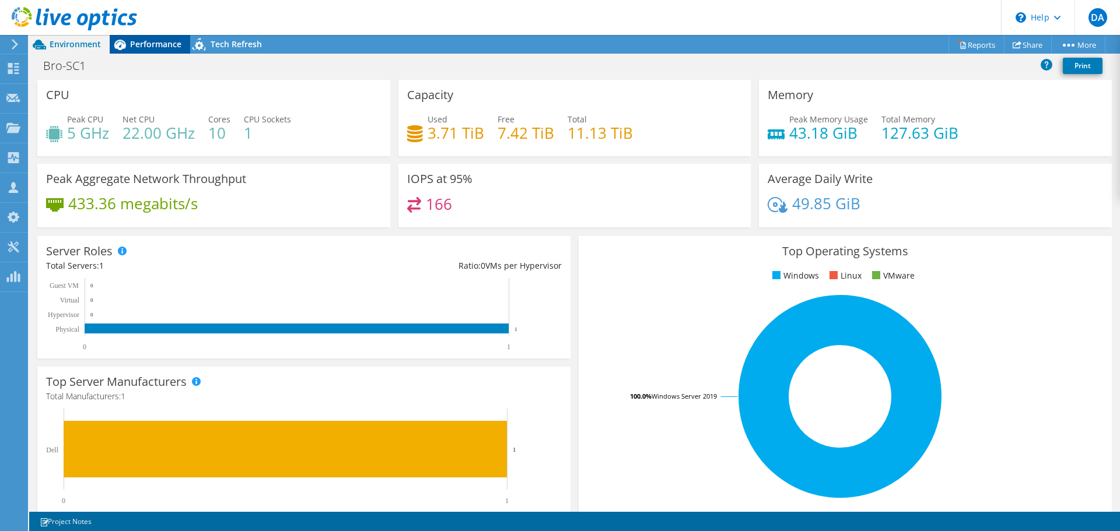
click at [149, 46] on span "Performance" at bounding box center [155, 44] width 51 height 11
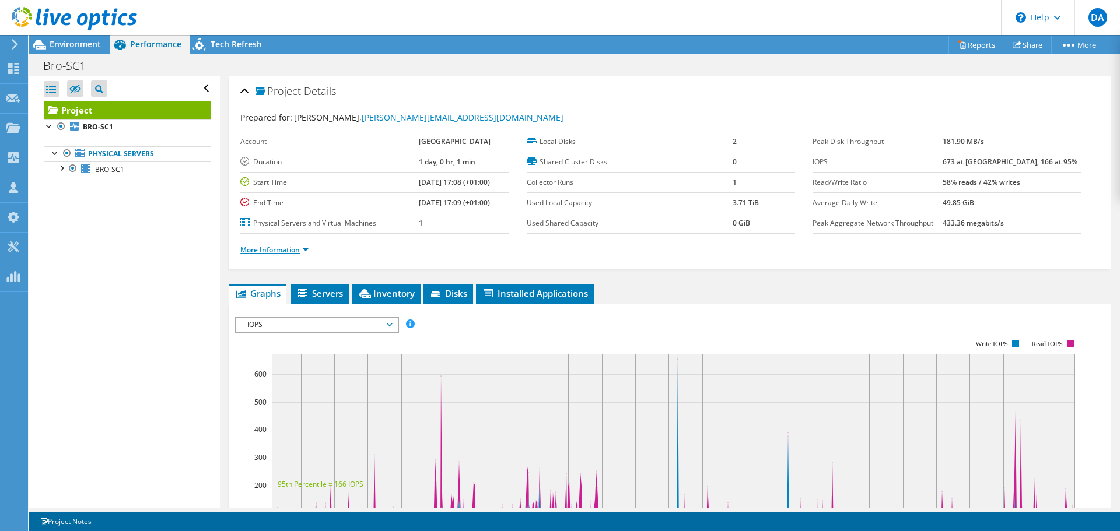
click at [309, 249] on link "More Information" at bounding box center [274, 250] width 68 height 10
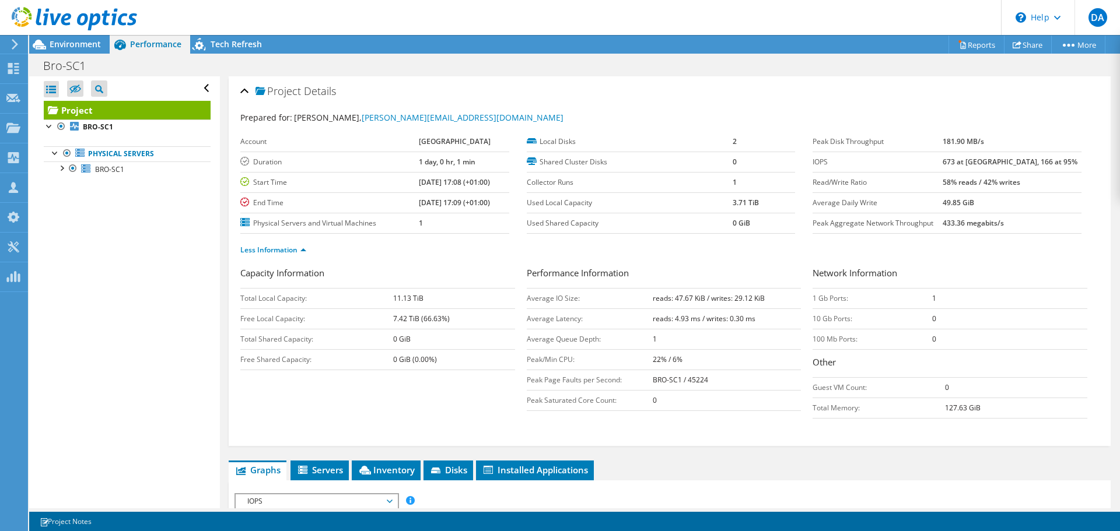
click at [243, 93] on div "Project Details" at bounding box center [669, 91] width 859 height 25
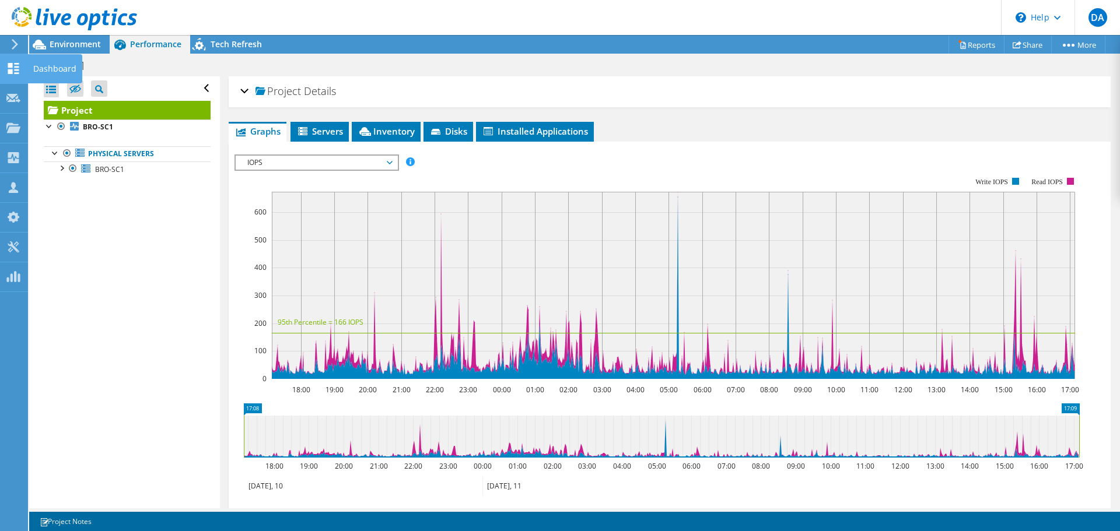
click at [52, 71] on div "Dashboard" at bounding box center [54, 68] width 55 height 29
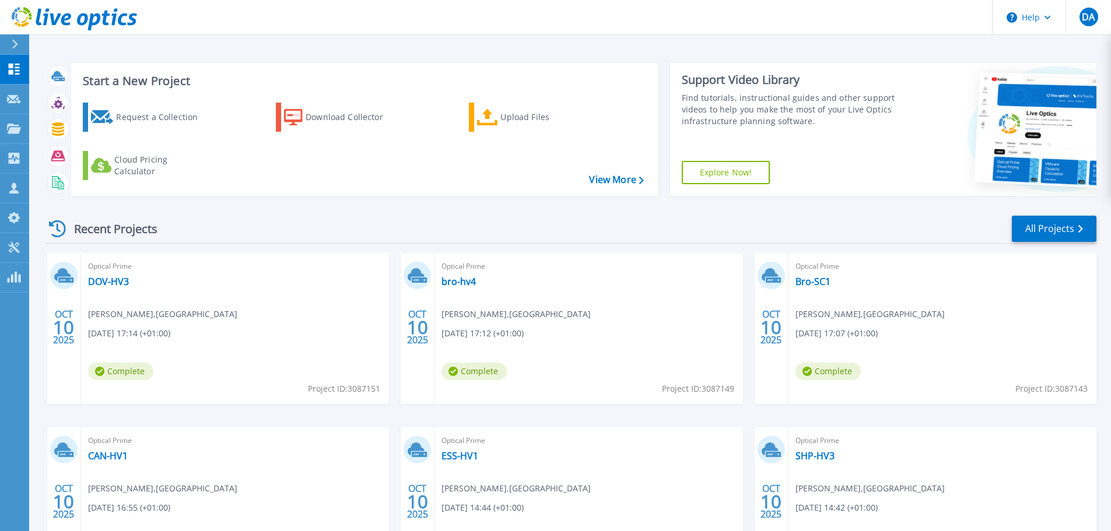
scroll to position [115, 0]
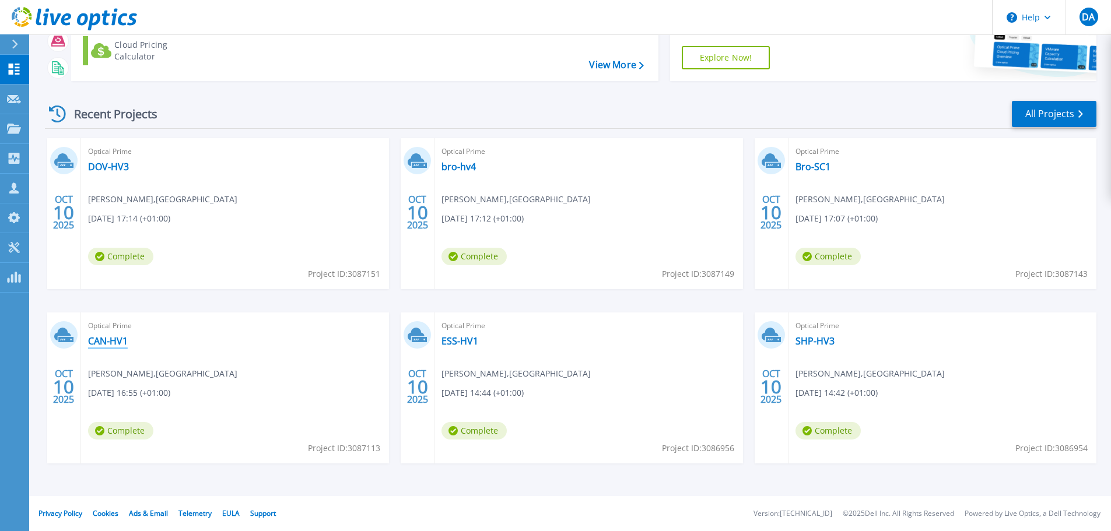
click at [109, 339] on link "CAN-HV1" at bounding box center [108, 341] width 40 height 12
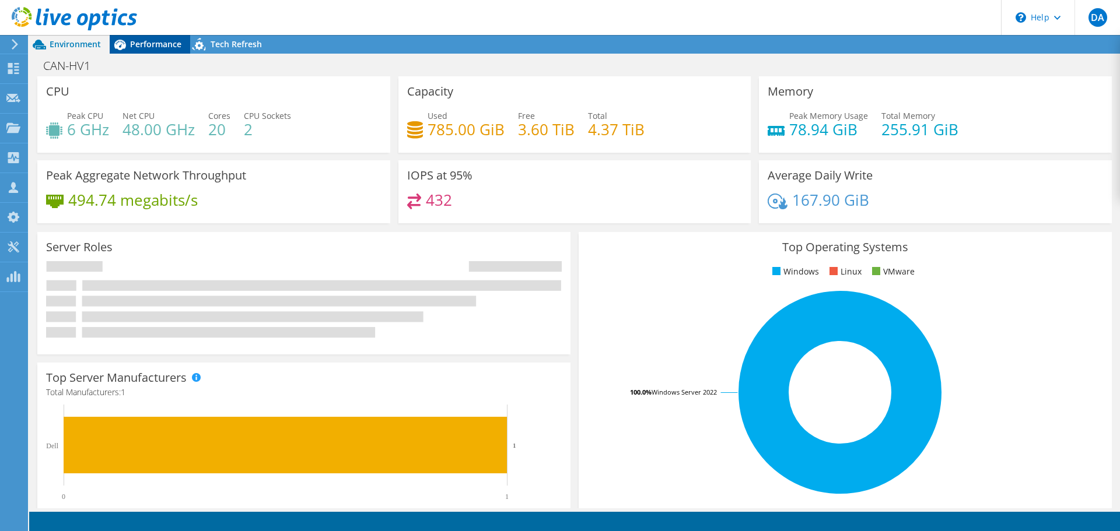
click at [151, 40] on span "Performance" at bounding box center [155, 44] width 51 height 11
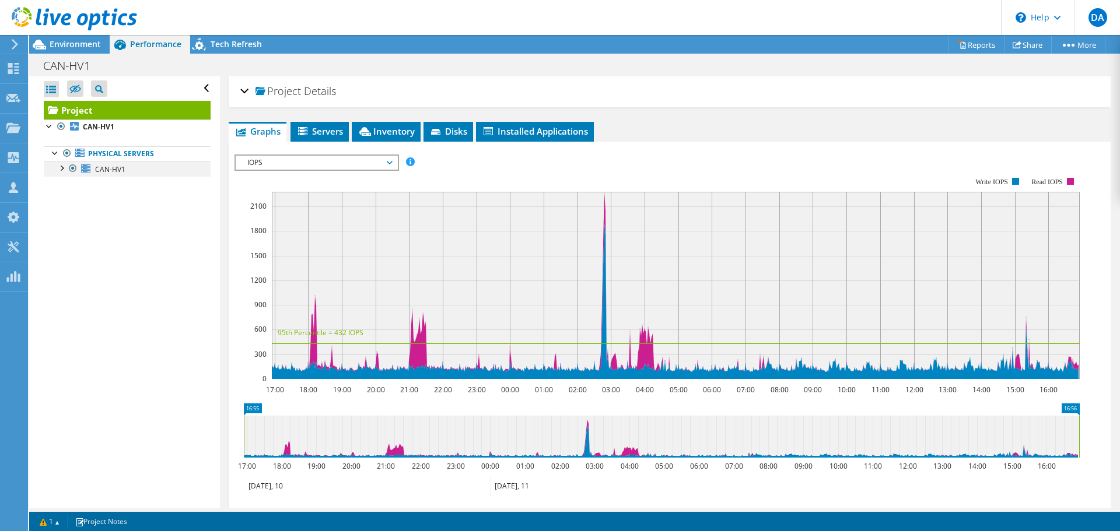
click at [65, 170] on div at bounding box center [61, 168] width 12 height 12
click at [317, 134] on span "Servers" at bounding box center [319, 131] width 47 height 12
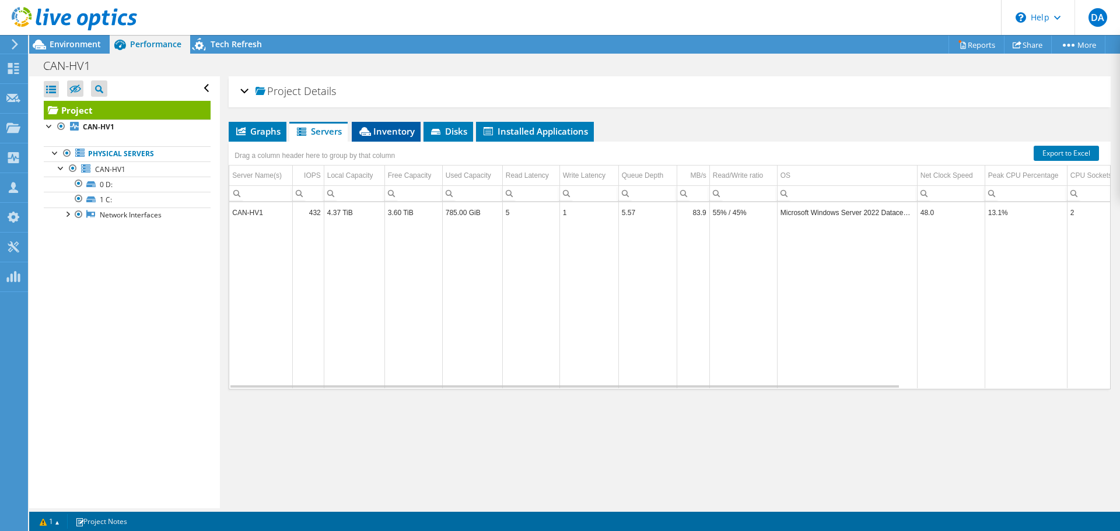
click at [399, 132] on span "Inventory" at bounding box center [386, 131] width 57 height 12
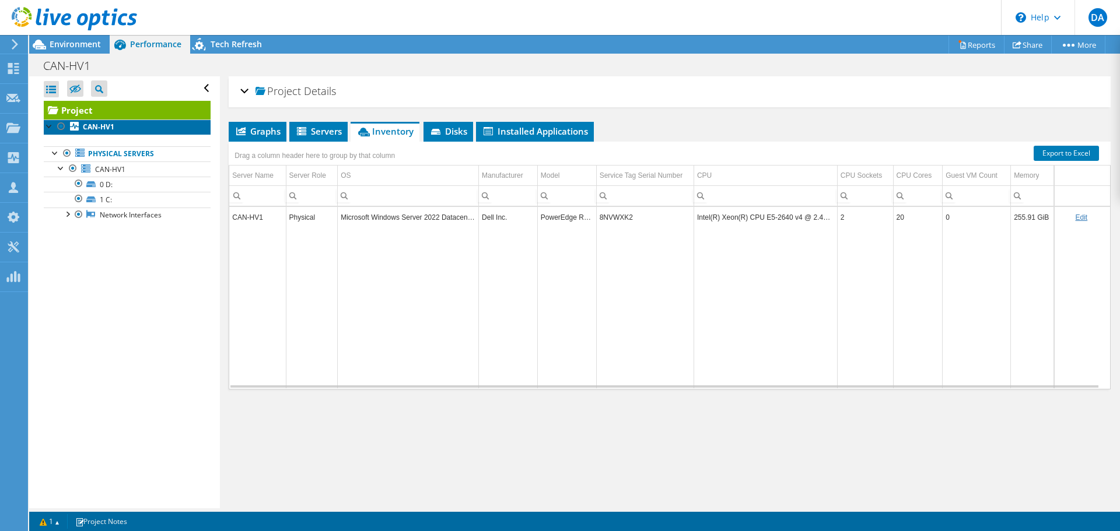
click at [104, 124] on b "CAN-HV1" at bounding box center [99, 127] width 32 height 10
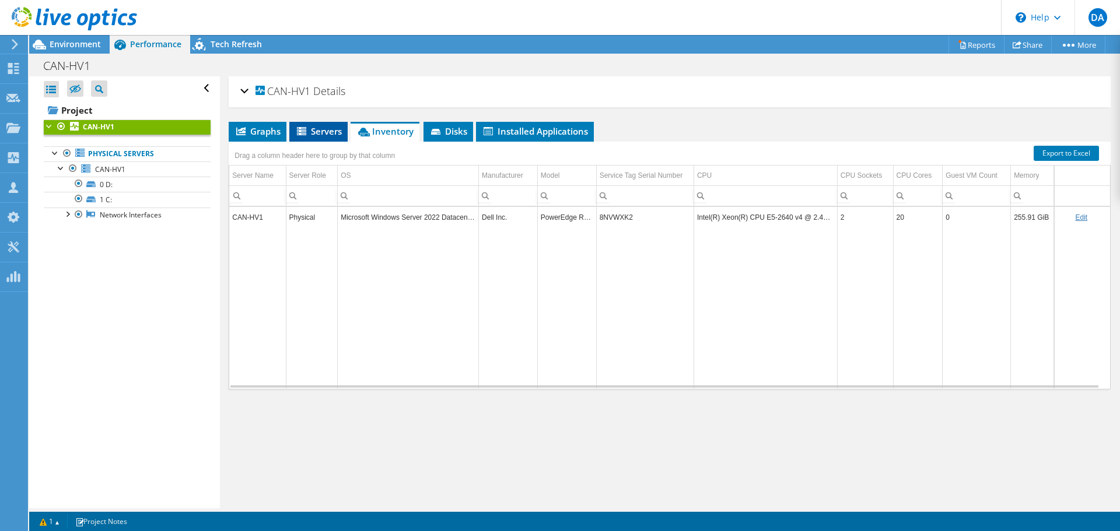
click at [317, 131] on span "Servers" at bounding box center [318, 131] width 47 height 12
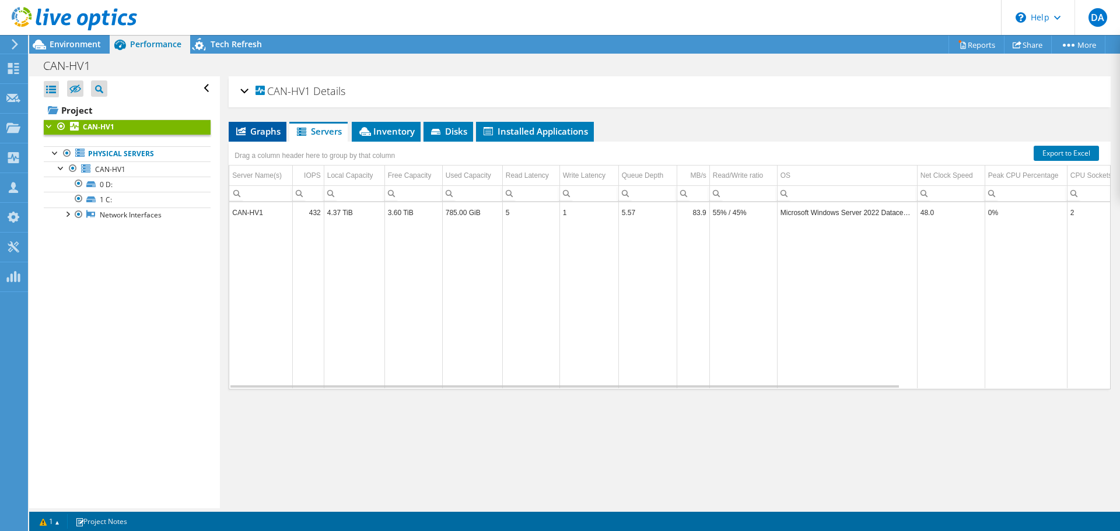
click at [254, 133] on span "Graphs" at bounding box center [258, 131] width 46 height 12
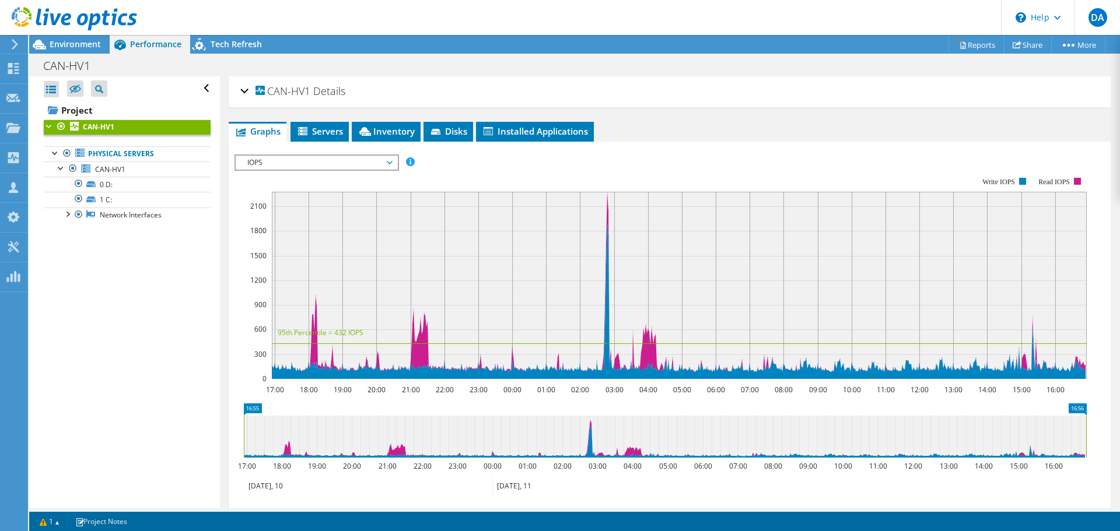
click at [278, 90] on span "CAN-HV1" at bounding box center [283, 92] width 55 height 12
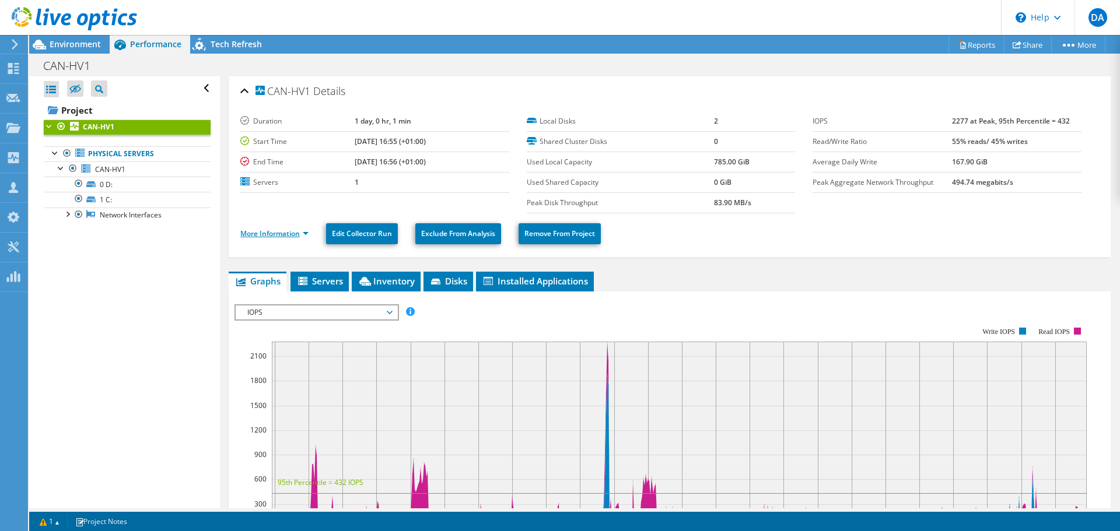
click at [302, 232] on link "More Information" at bounding box center [274, 234] width 68 height 10
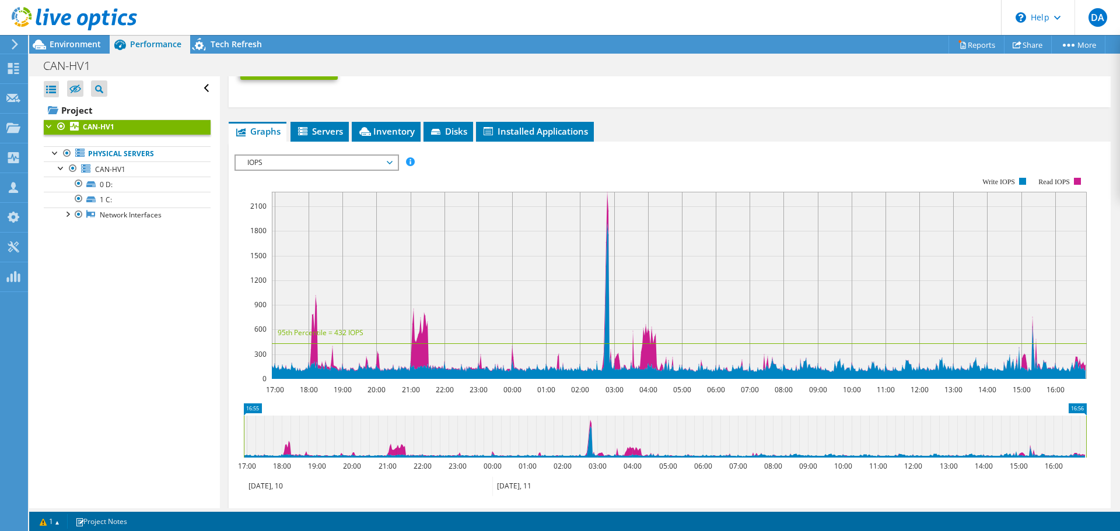
scroll to position [467, 0]
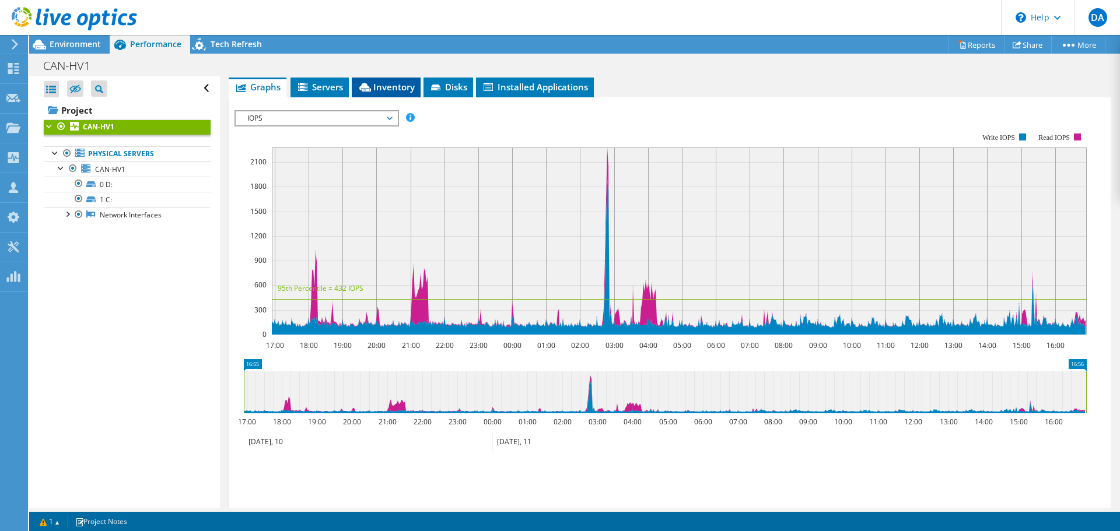
click at [390, 90] on span "Inventory" at bounding box center [386, 87] width 57 height 12
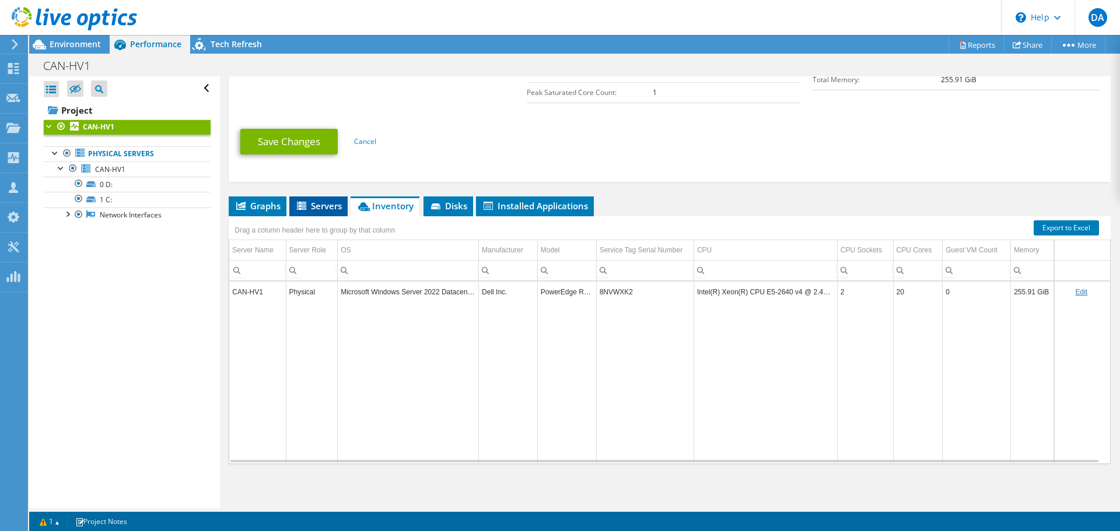
click at [321, 212] on li "Servers" at bounding box center [318, 207] width 58 height 20
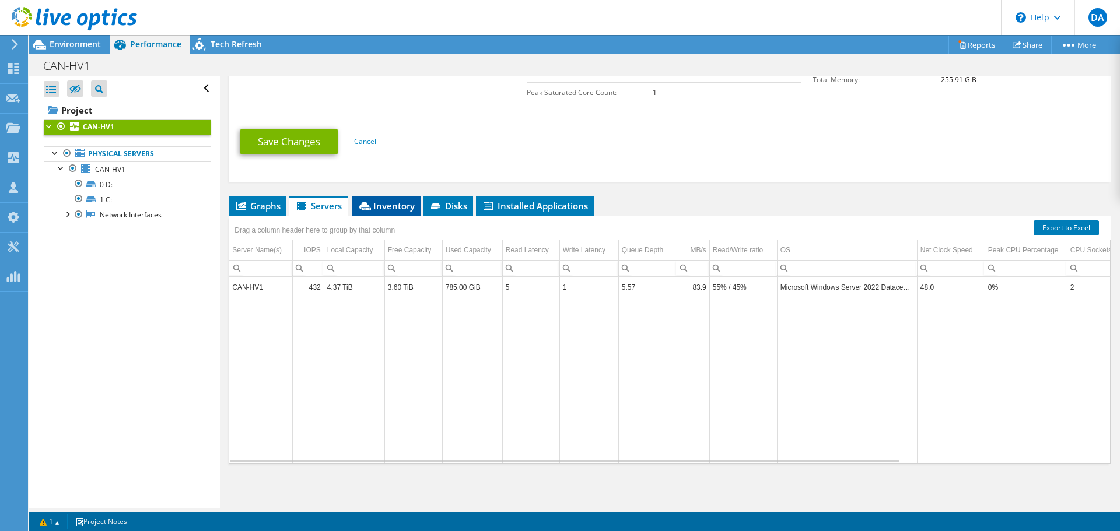
click at [376, 204] on span "Inventory" at bounding box center [386, 206] width 57 height 12
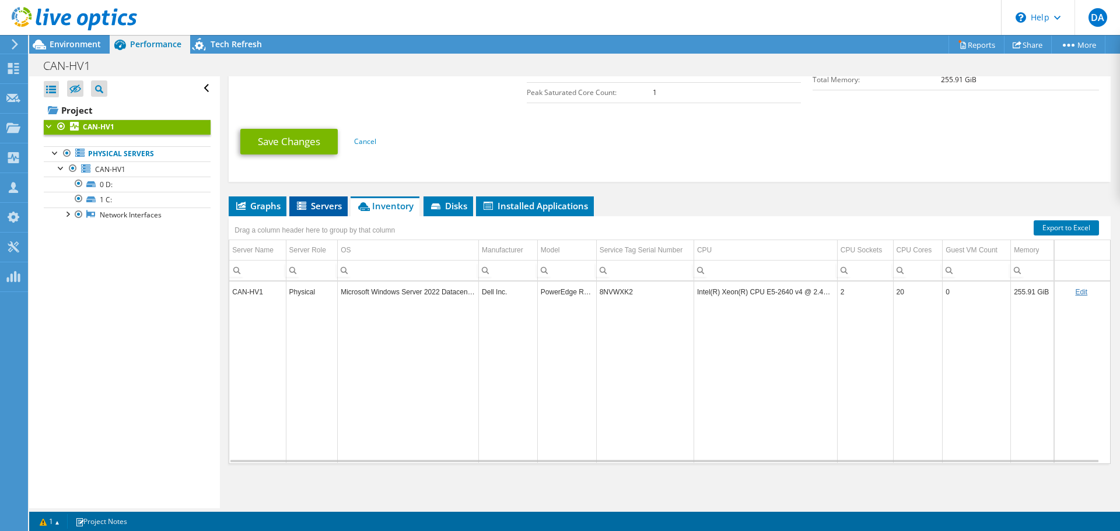
click at [316, 201] on span "Servers" at bounding box center [318, 206] width 47 height 12
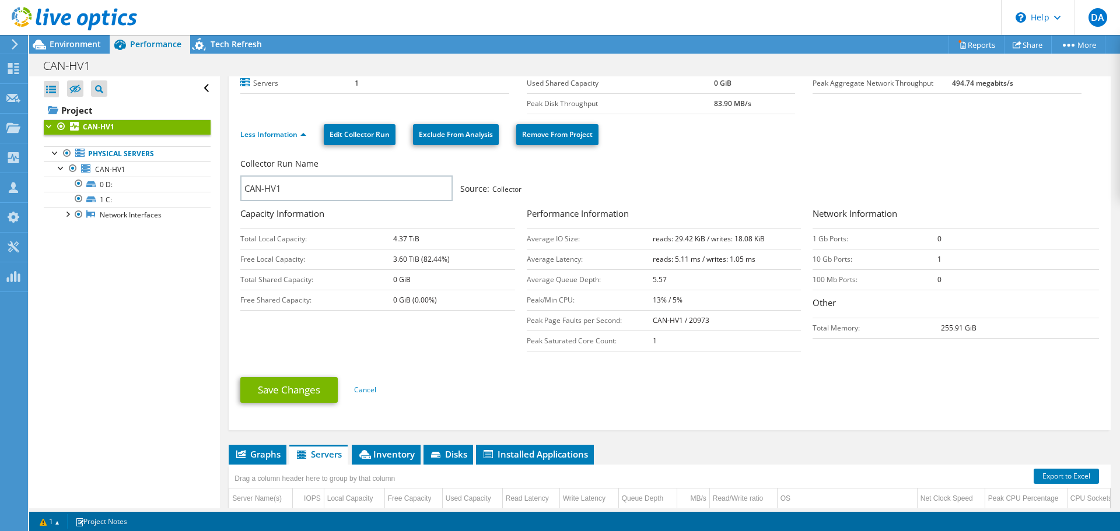
scroll to position [117, 0]
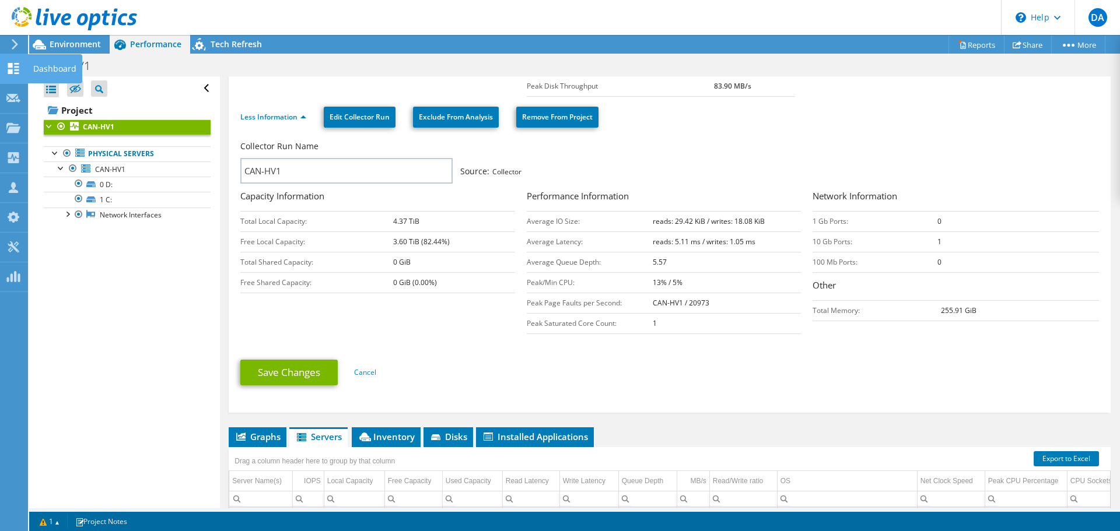
click at [29, 68] on div "Dashboard" at bounding box center [54, 68] width 55 height 29
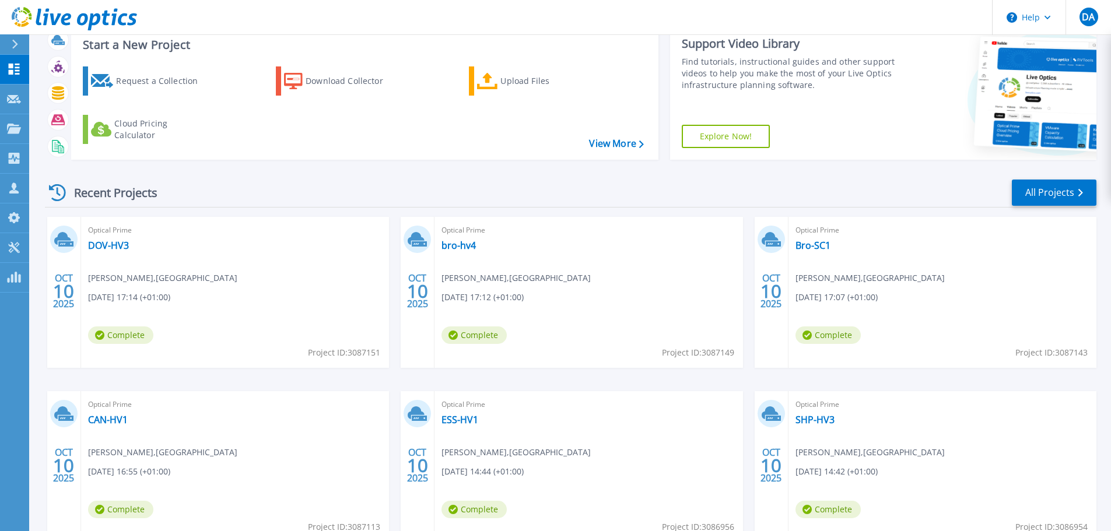
scroll to position [115, 0]
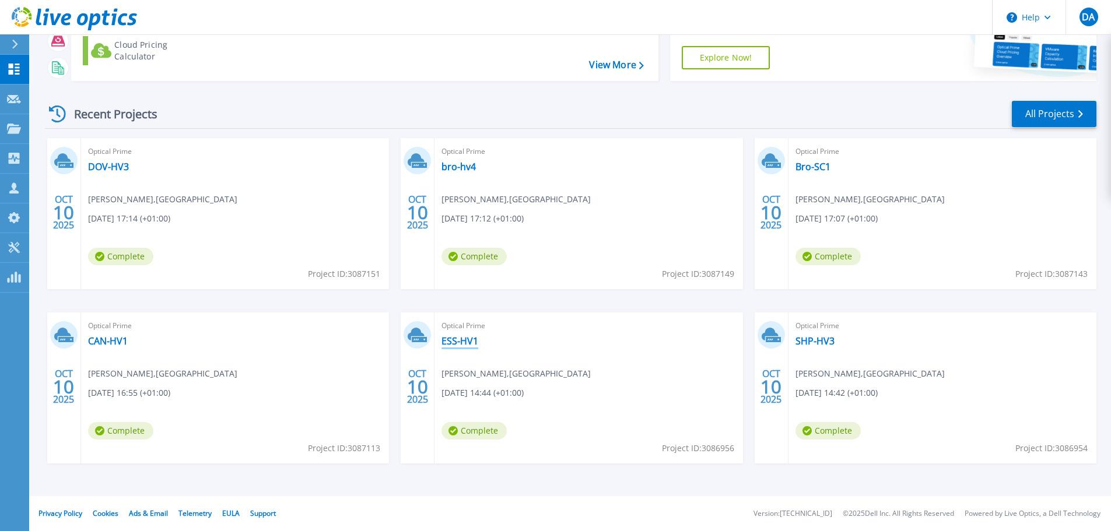
click at [450, 344] on link "ESS-HV1" at bounding box center [460, 341] width 37 height 12
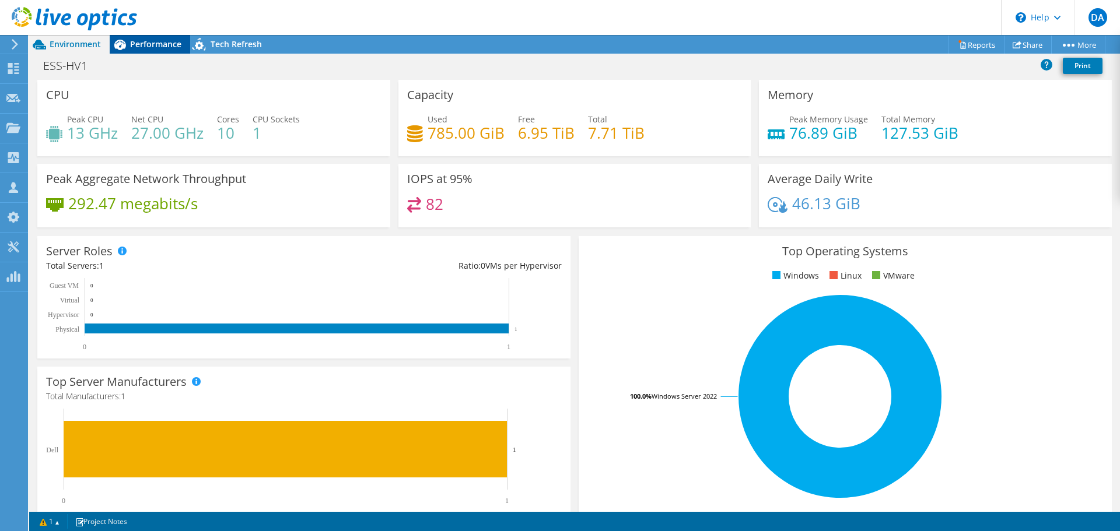
click at [142, 47] on span "Performance" at bounding box center [155, 44] width 51 height 11
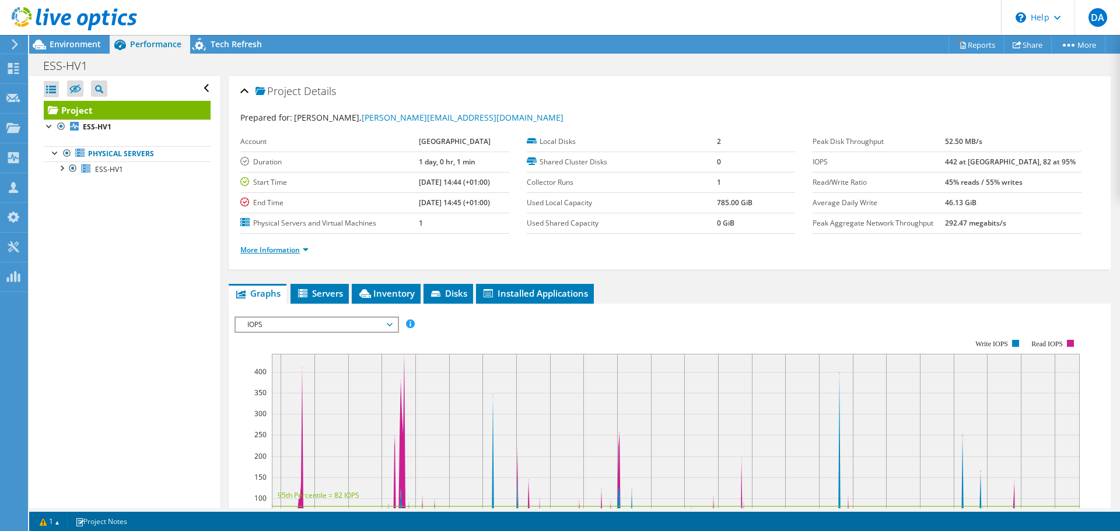
click at [306, 250] on link "More Information" at bounding box center [274, 250] width 68 height 10
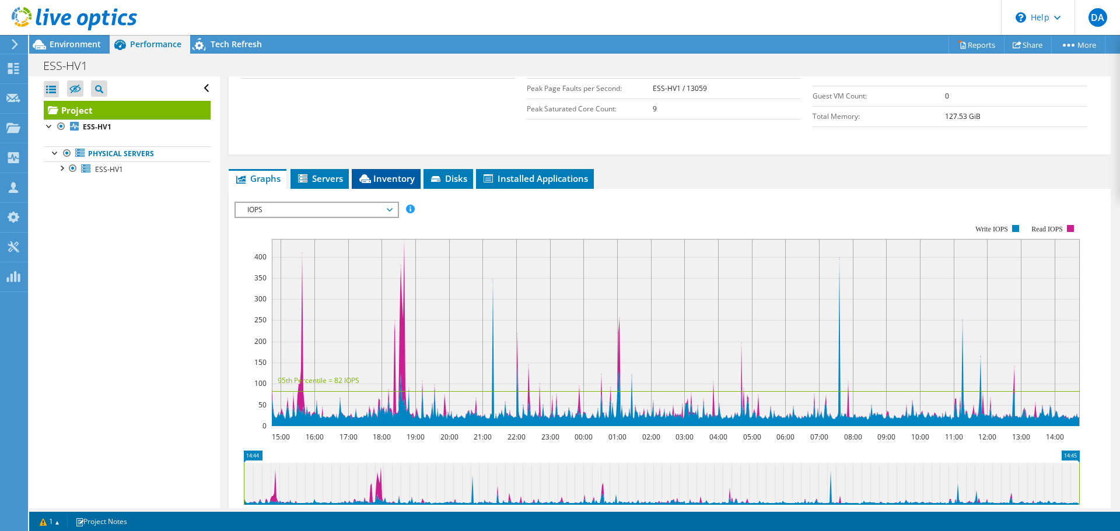
click at [382, 173] on span "Inventory" at bounding box center [386, 179] width 57 height 12
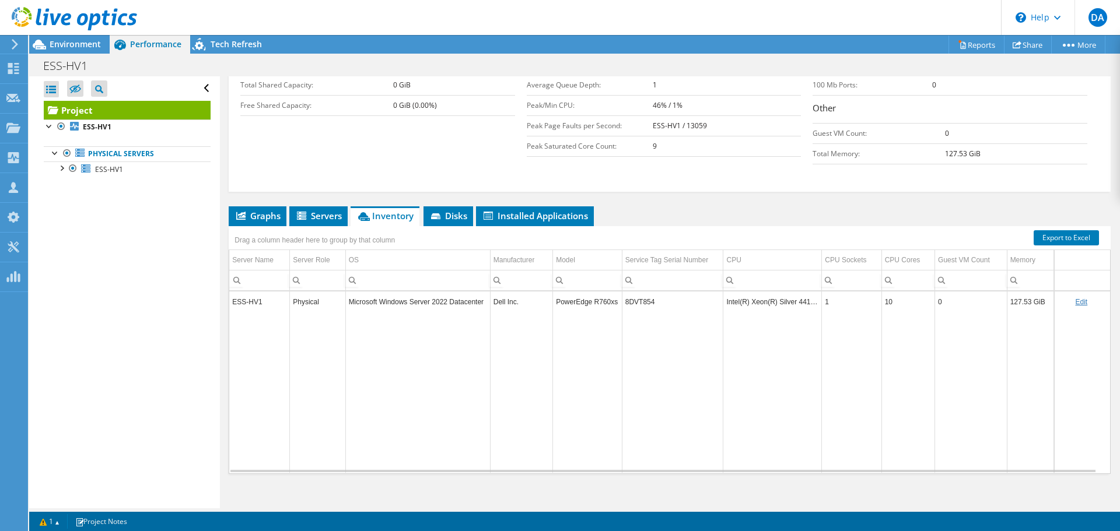
scroll to position [264, 0]
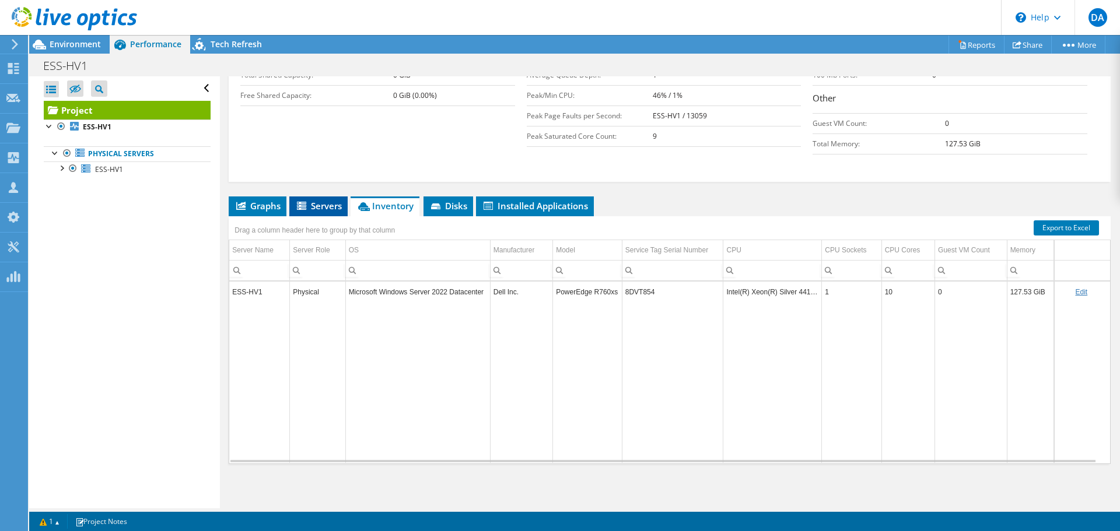
click at [319, 212] on li "Servers" at bounding box center [318, 207] width 58 height 20
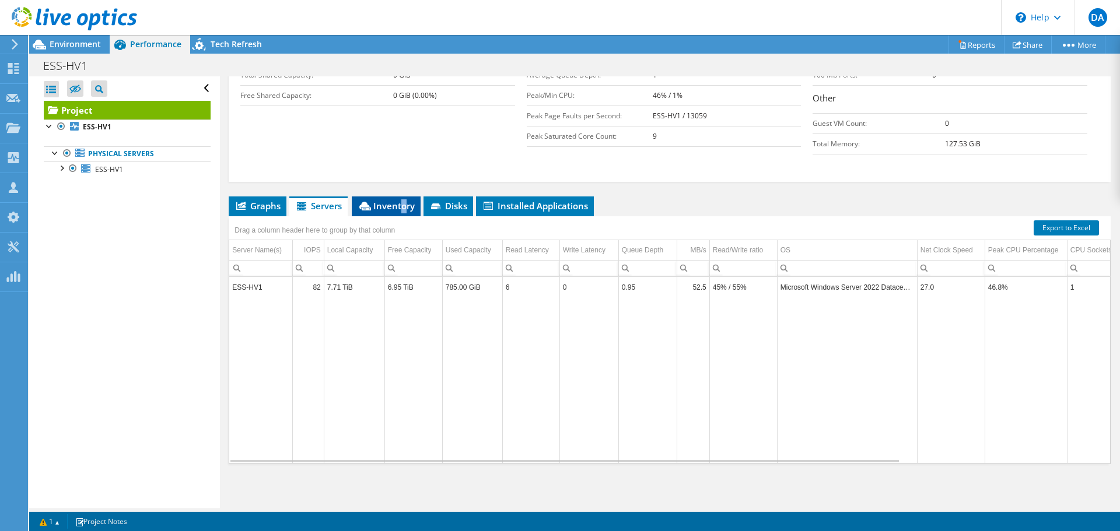
click at [403, 202] on span "Inventory" at bounding box center [386, 206] width 57 height 12
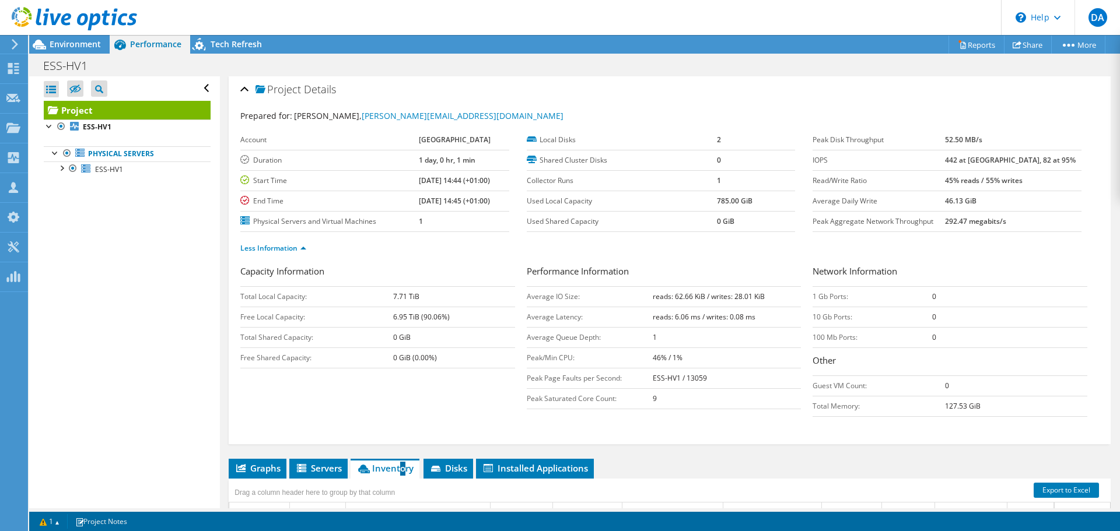
scroll to position [0, 0]
